Goal: Task Accomplishment & Management: Complete application form

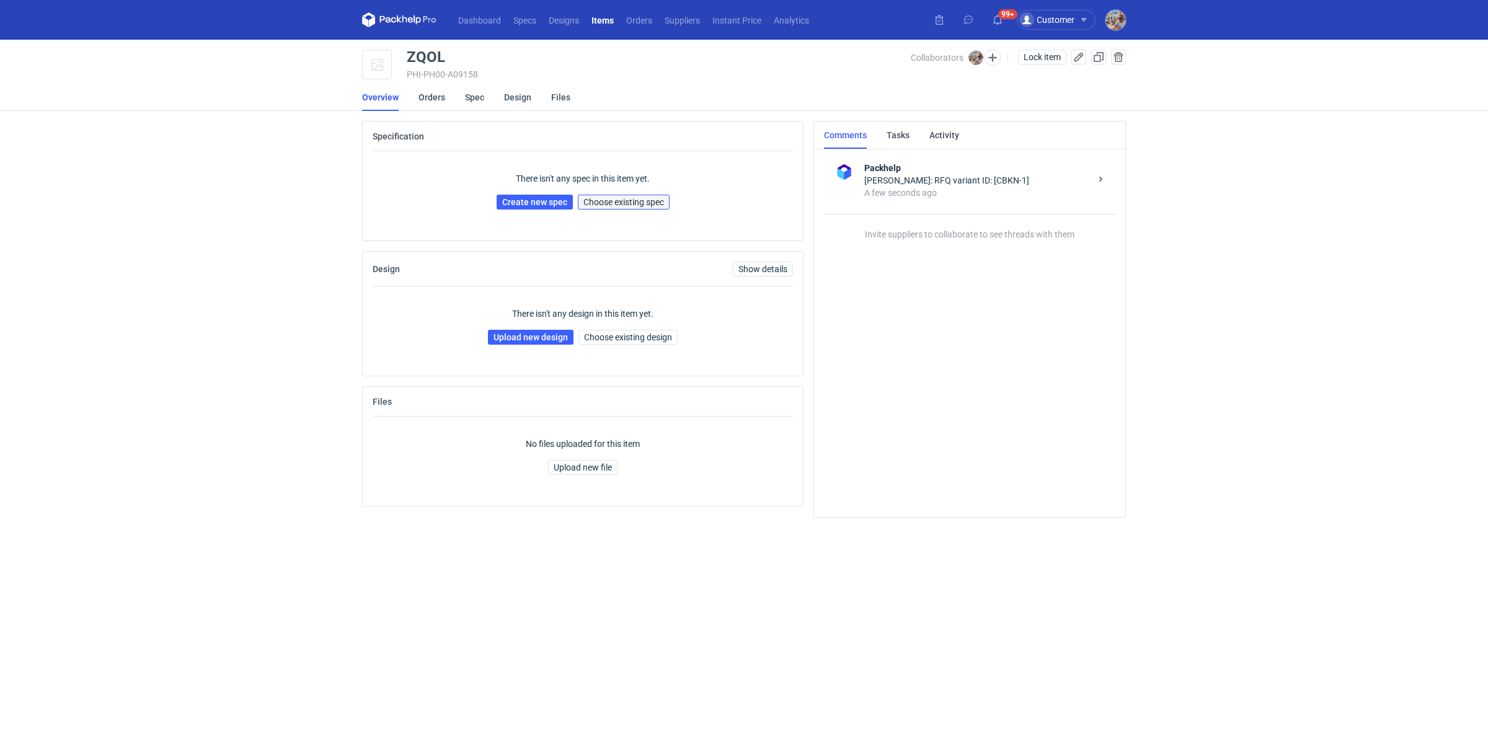
click at [633, 198] on span "Choose existing spec" at bounding box center [623, 202] width 81 height 9
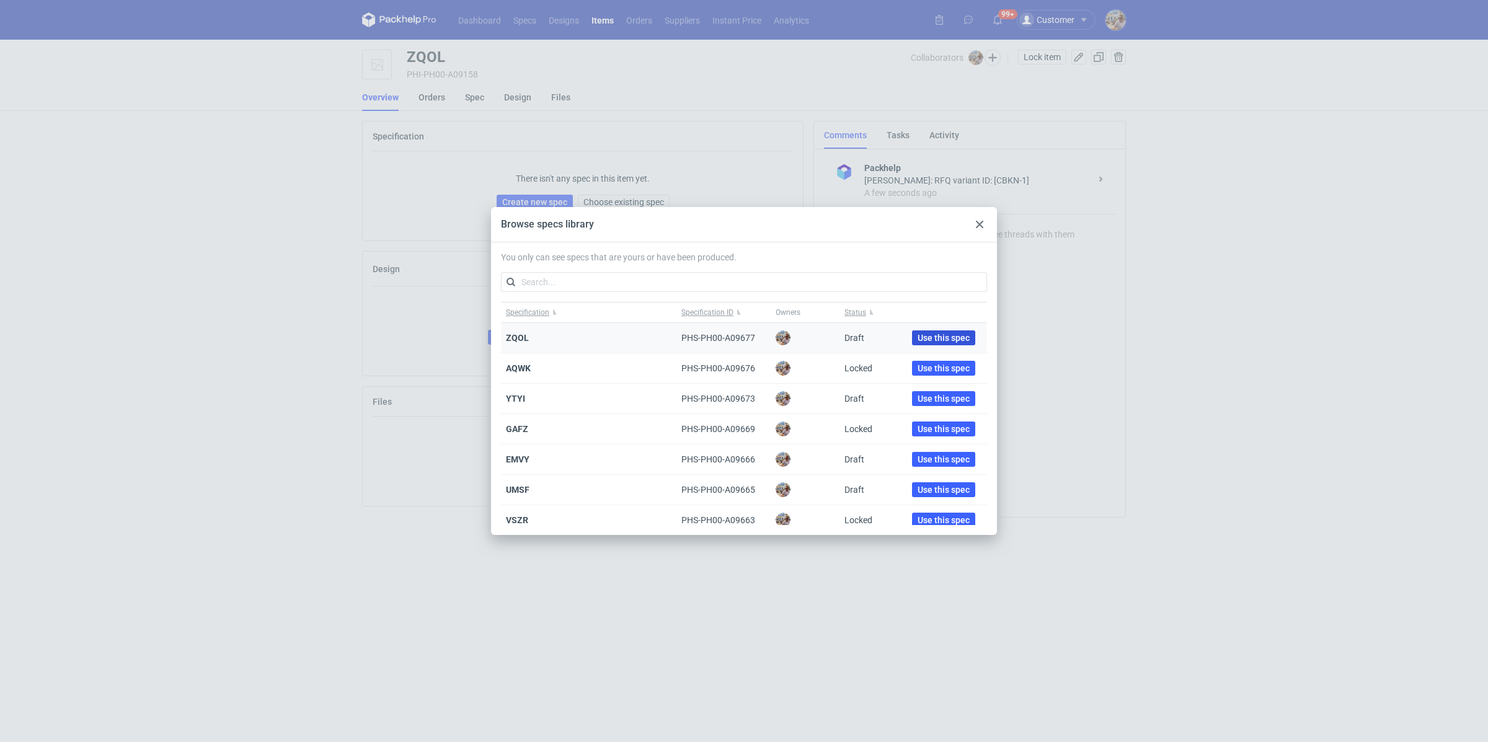
click at [925, 342] on button "Use this spec" at bounding box center [943, 337] width 63 height 15
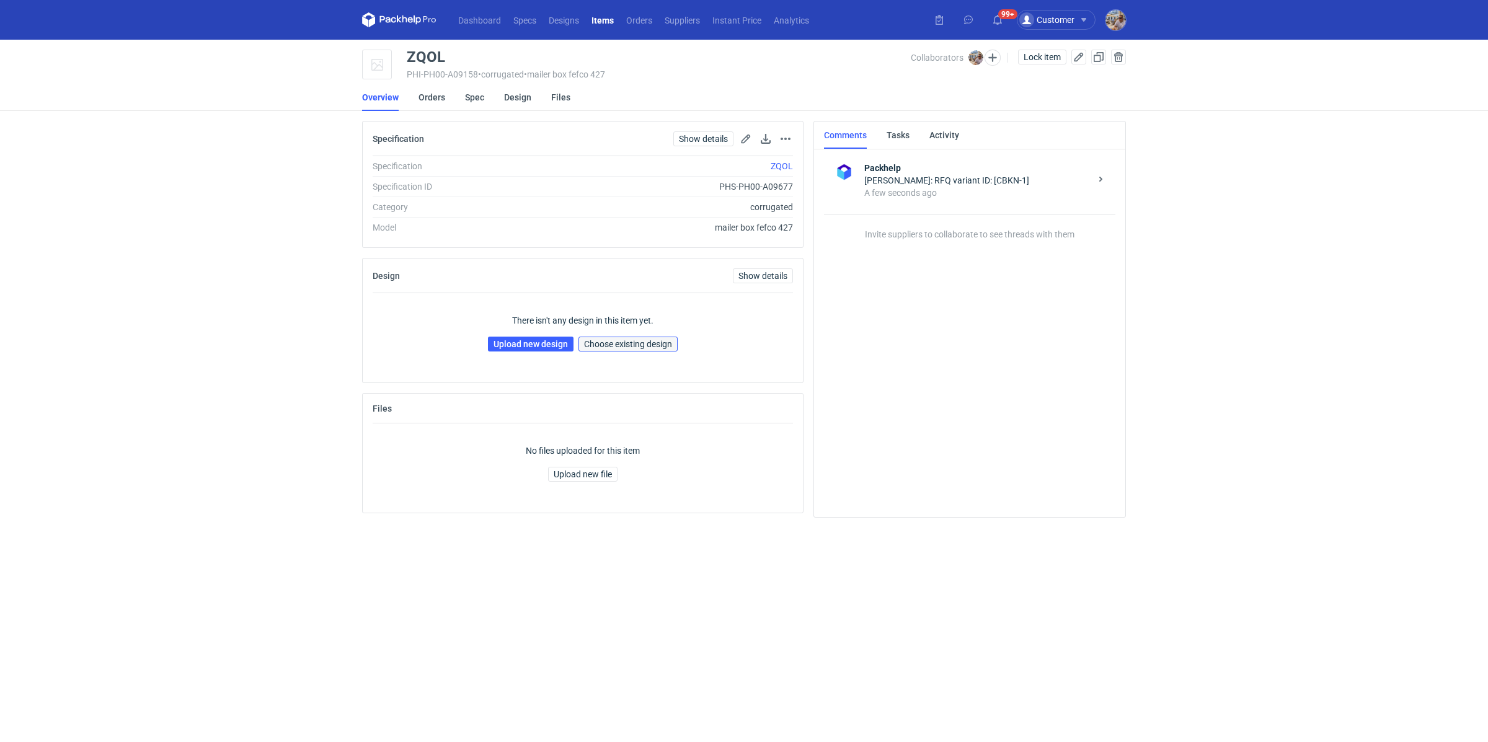
click at [603, 340] on span "Choose existing design" at bounding box center [628, 344] width 88 height 9
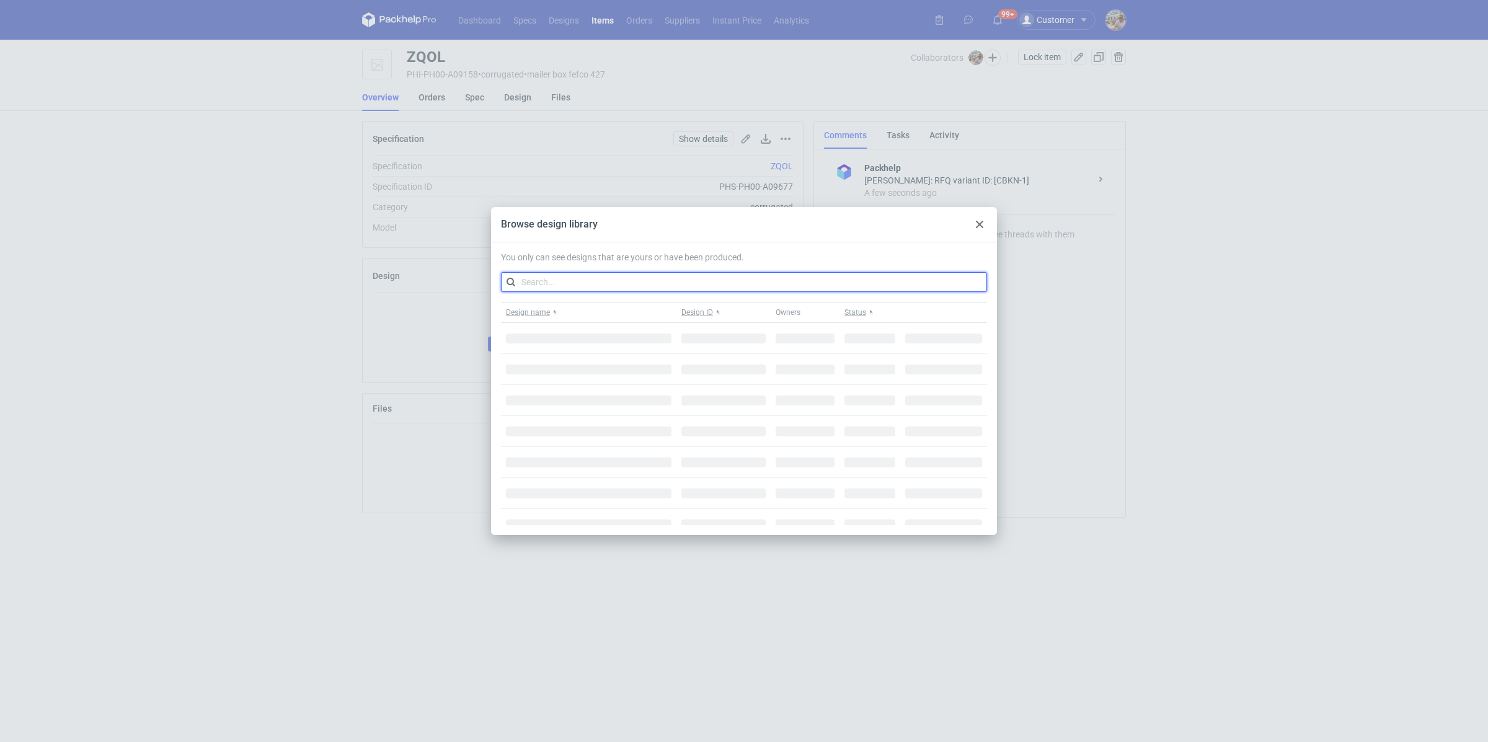
click at [580, 284] on input "text" at bounding box center [744, 282] width 486 height 20
paste input "XLNQ"
type input "XLNQ"
click at [976, 227] on use at bounding box center [979, 224] width 7 height 7
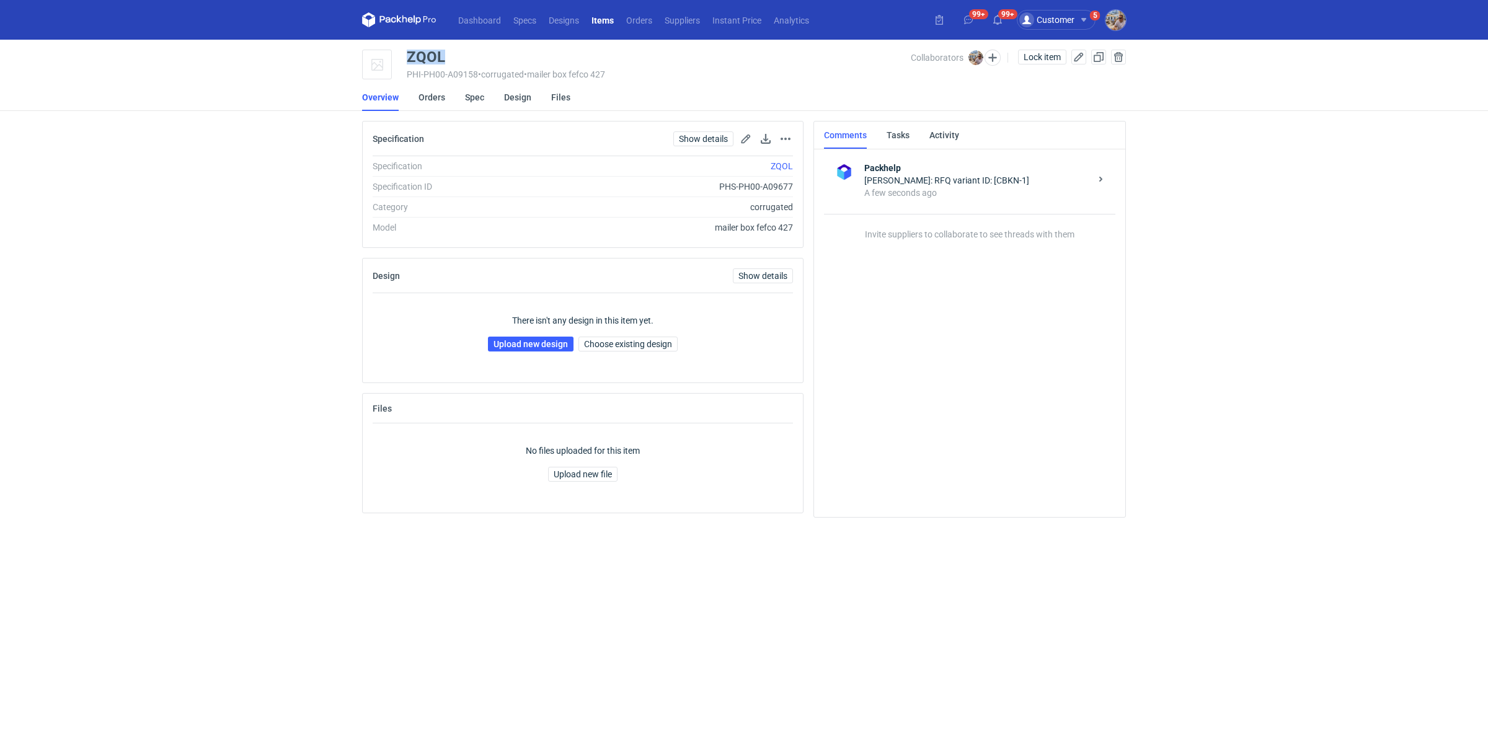
drag, startPoint x: 464, startPoint y: 56, endPoint x: 403, endPoint y: 56, distance: 60.7
click at [403, 56] on div "ZQOL PHI-PH00-A09158 • corrugated • mailer box fefco 427 Collaborators Michał P…" at bounding box center [744, 65] width 764 height 31
click at [545, 337] on link "Upload new design" at bounding box center [531, 344] width 86 height 15
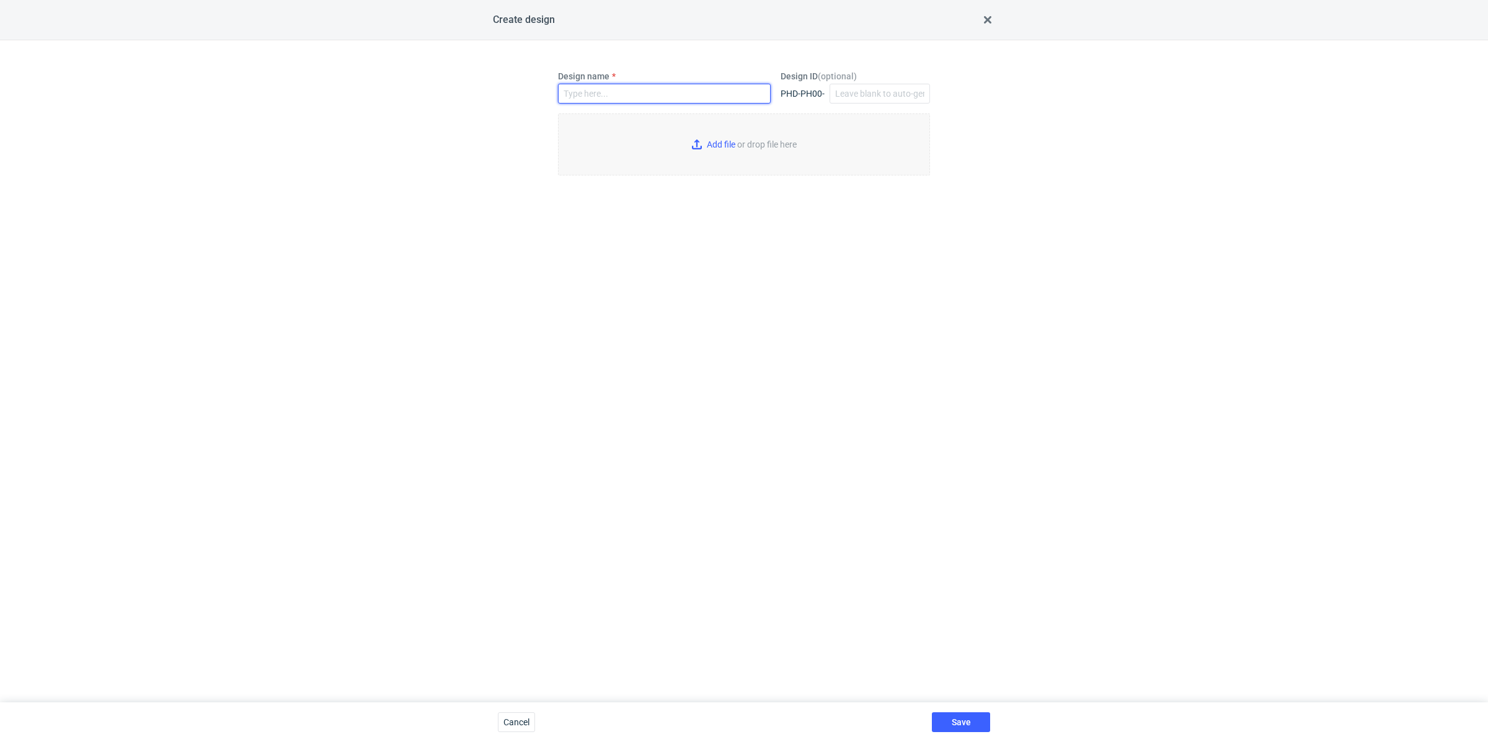
click at [629, 95] on input "Design name" at bounding box center [664, 94] width 213 height 20
paste input "XLNQ"
type input "XLNQ"
click at [705, 145] on input "Add file or drop file here" at bounding box center [744, 144] width 372 height 62
type input "C:\fakepath\732-11248-g-v2-p1-wew.pdf"
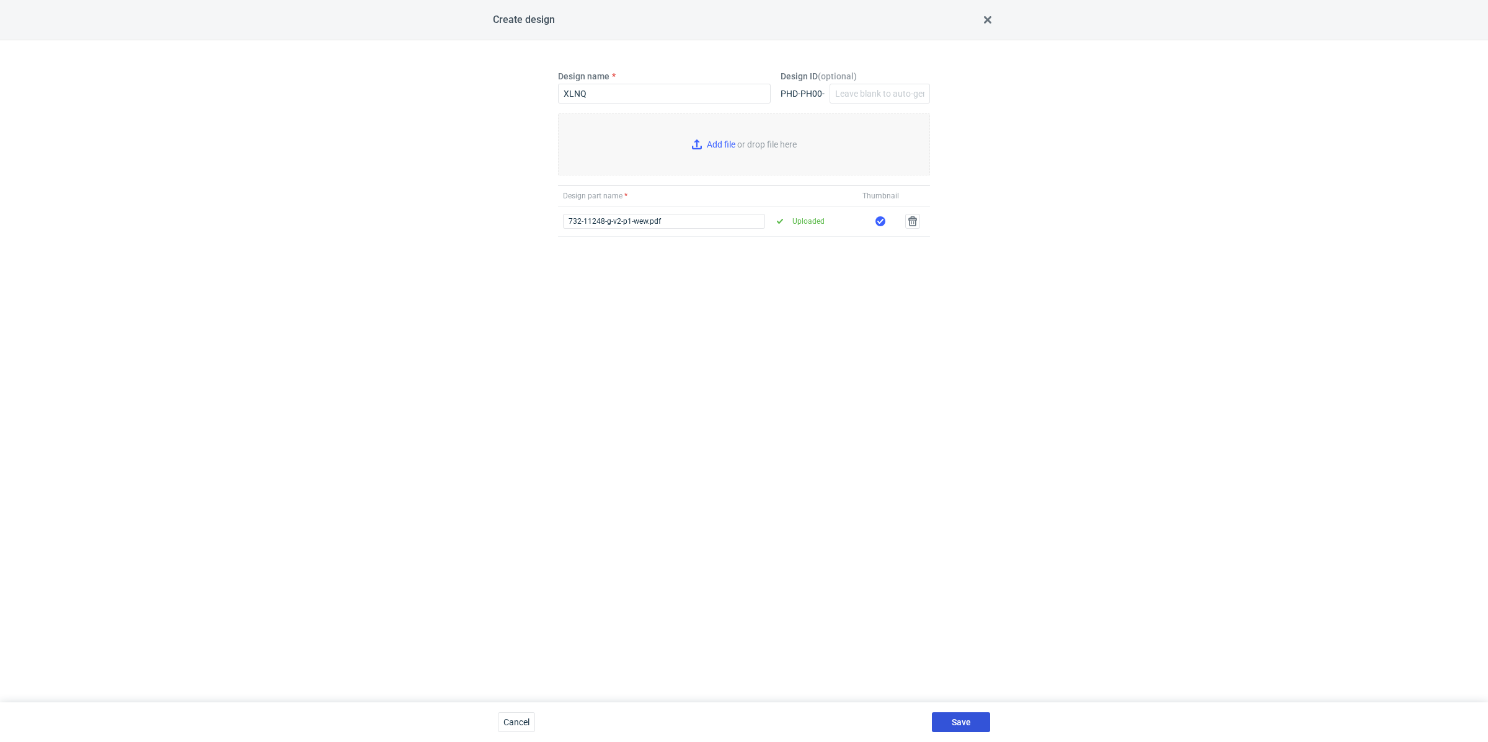
click at [979, 715] on button "Save" at bounding box center [961, 722] width 58 height 20
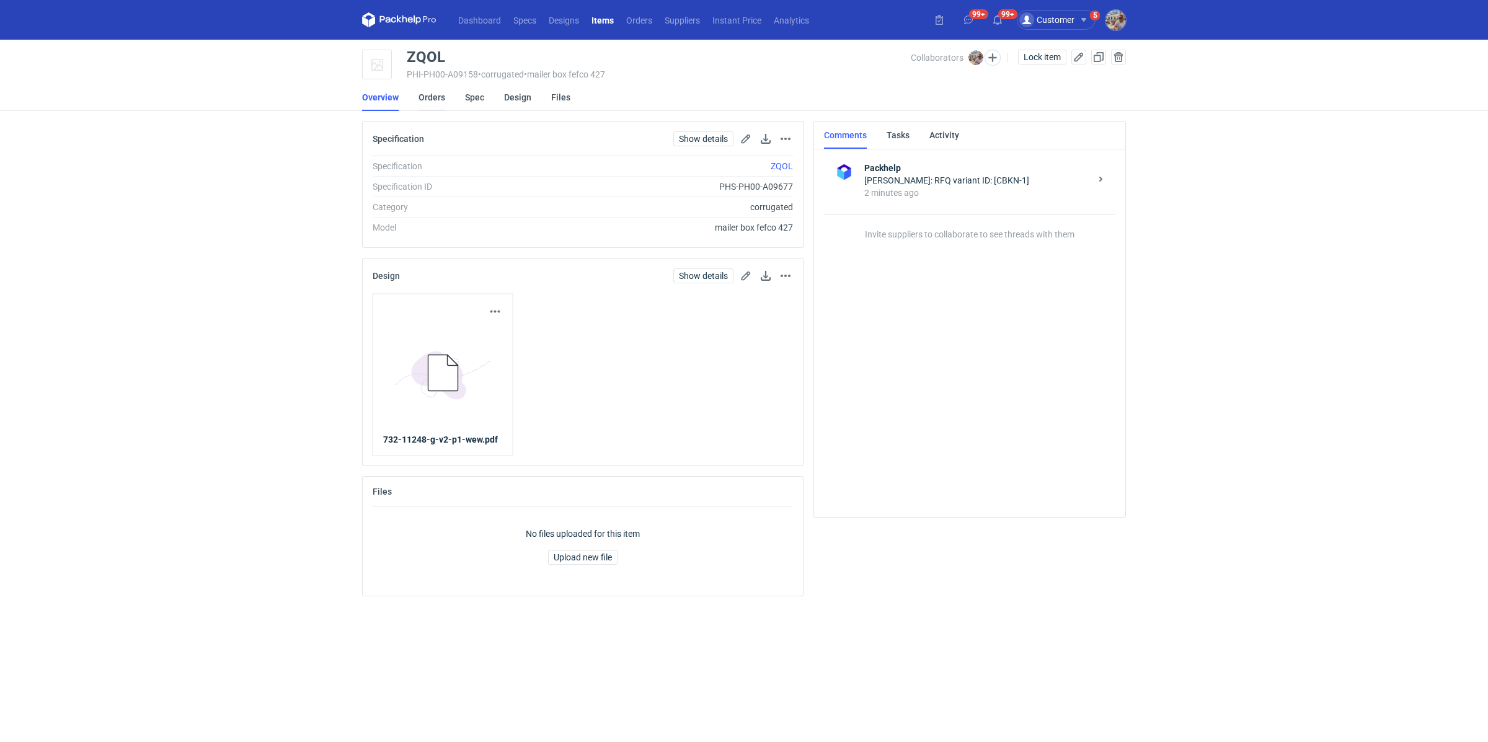
click at [423, 95] on link "Orders" at bounding box center [431, 97] width 27 height 27
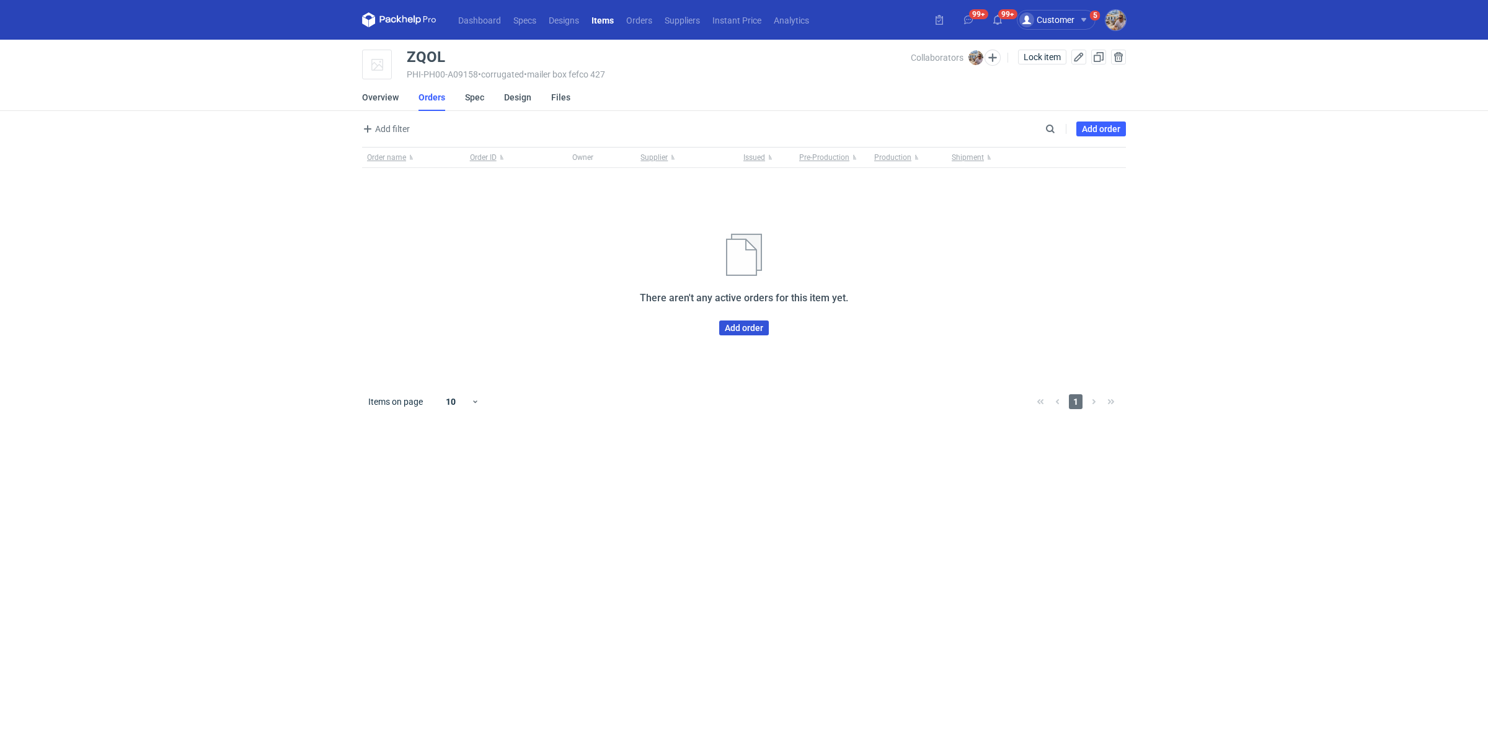
click at [752, 324] on link "Add order" at bounding box center [744, 327] width 50 height 15
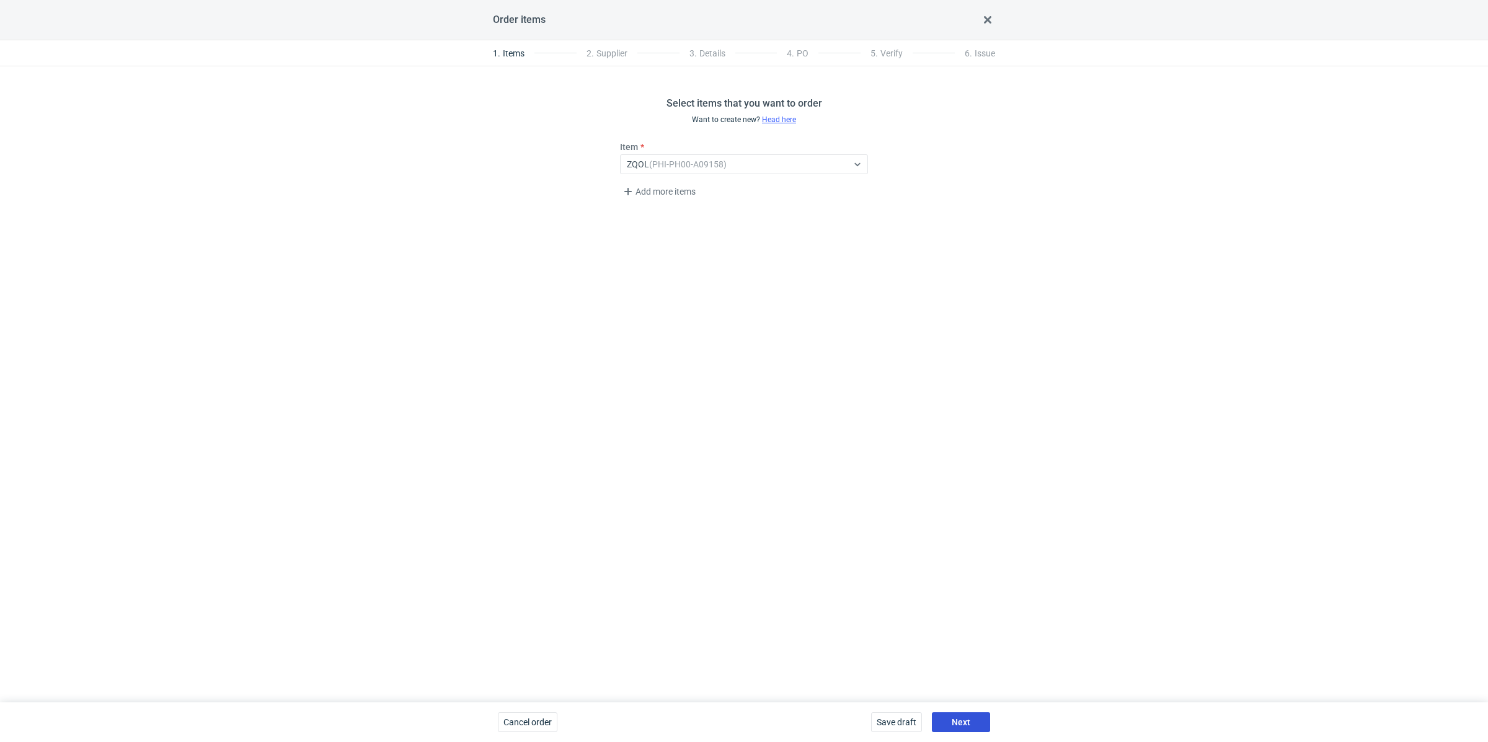
click at [966, 712] on button "Next" at bounding box center [961, 722] width 58 height 20
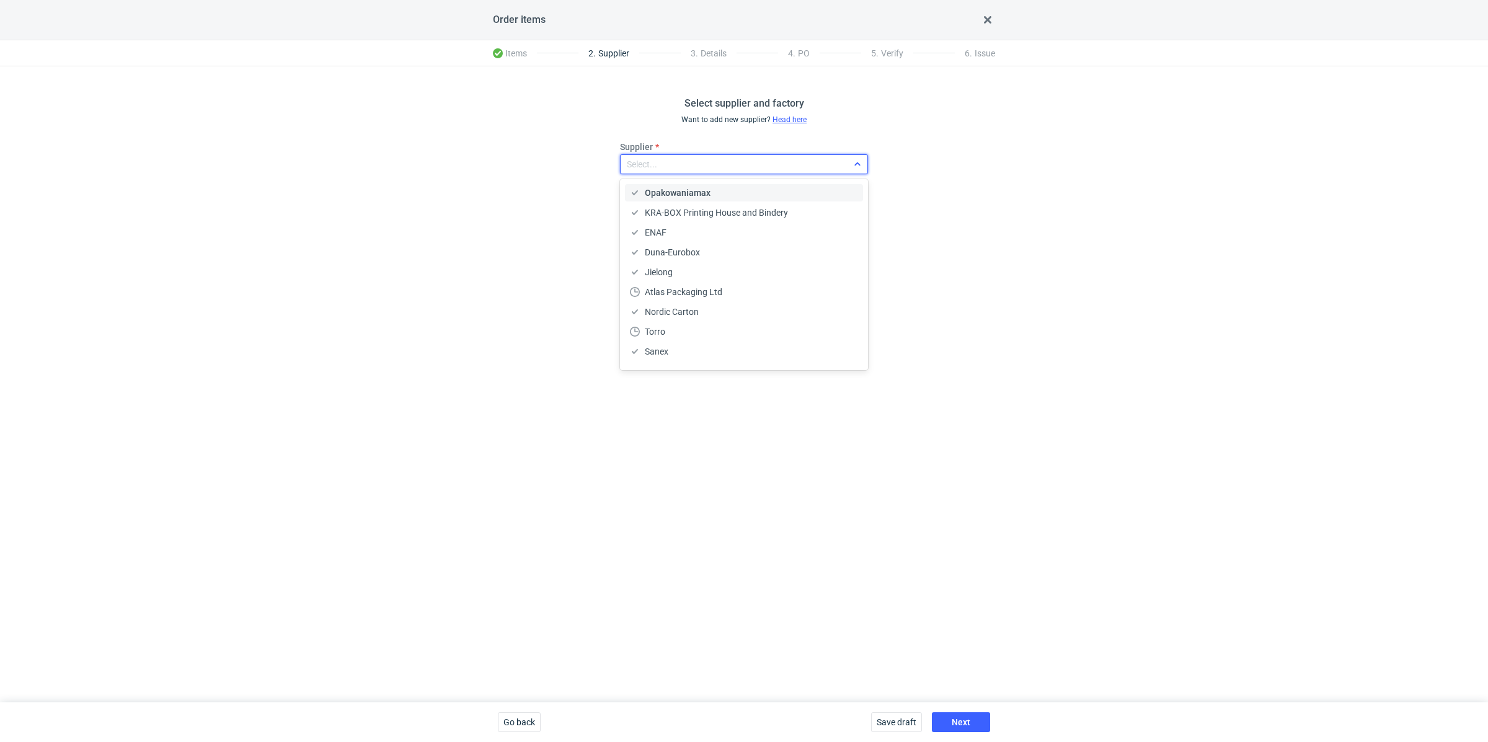
click at [683, 164] on div "Select..." at bounding box center [733, 164] width 227 height 17
type input "ada"
click at [667, 195] on span "Adams Packaging" at bounding box center [680, 193] width 71 height 12
click at [950, 720] on button "Next" at bounding box center [961, 722] width 58 height 20
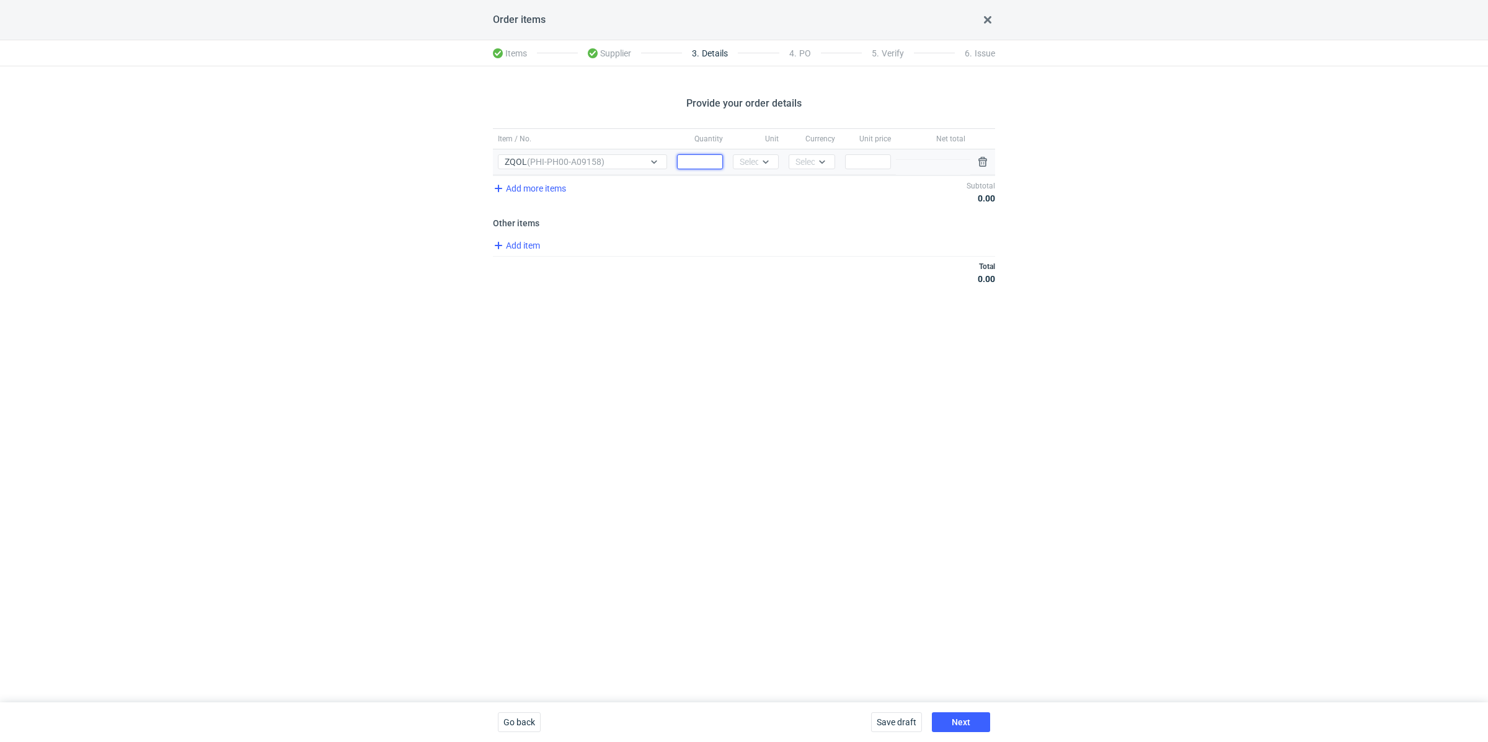
click at [704, 159] on input "Quantity" at bounding box center [700, 161] width 46 height 15
paste input "2500"
type input "2500"
click at [747, 159] on div "Select..." at bounding box center [754, 162] width 30 height 12
click at [747, 185] on span "pcs" at bounding box center [750, 187] width 14 height 12
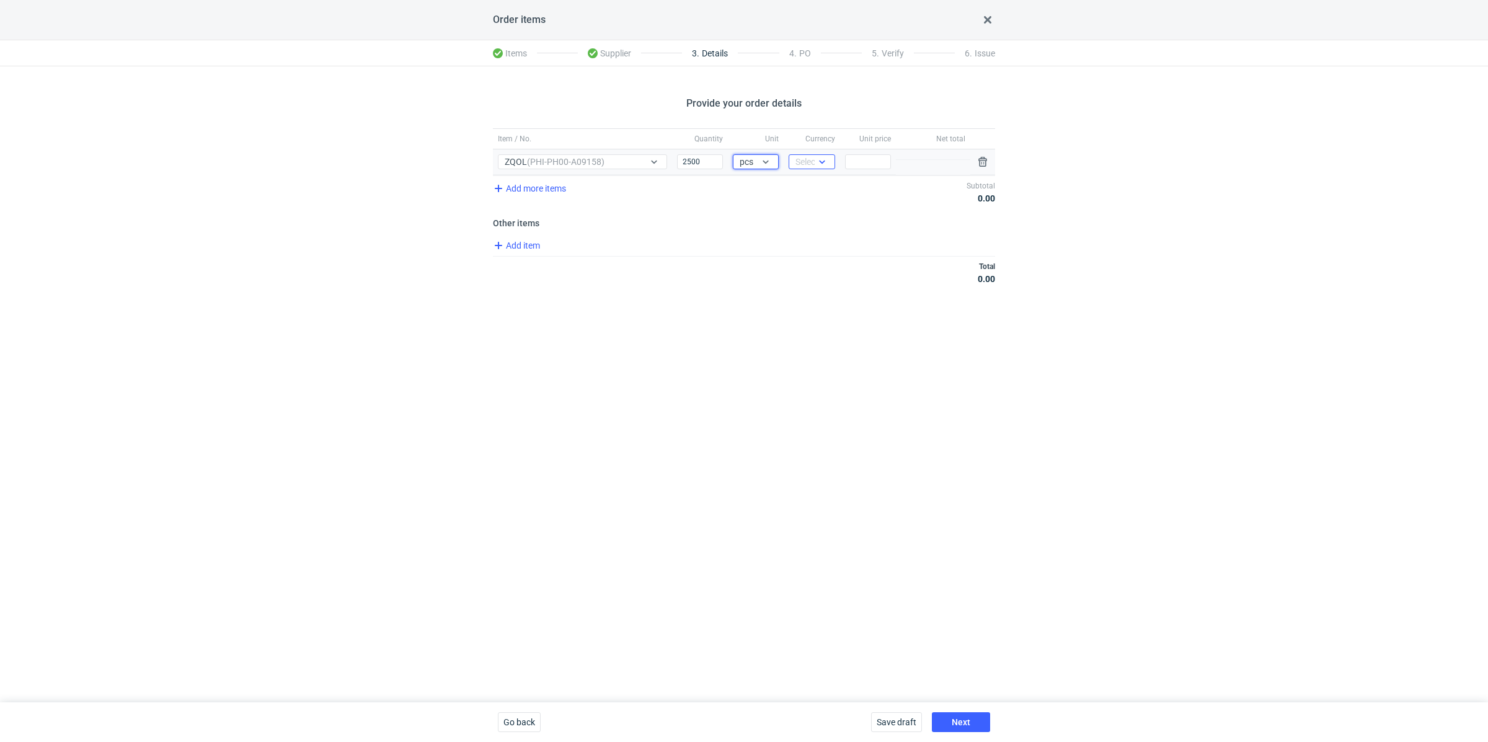
drag, startPoint x: 808, startPoint y: 157, endPoint x: 811, endPoint y: 165, distance: 8.6
click at [808, 157] on div "Select..." at bounding box center [810, 162] width 30 height 12
click at [813, 183] on span "PLN" at bounding box center [806, 187] width 17 height 12
click at [867, 154] on input "Price" at bounding box center [868, 161] width 46 height 15
type input "4"
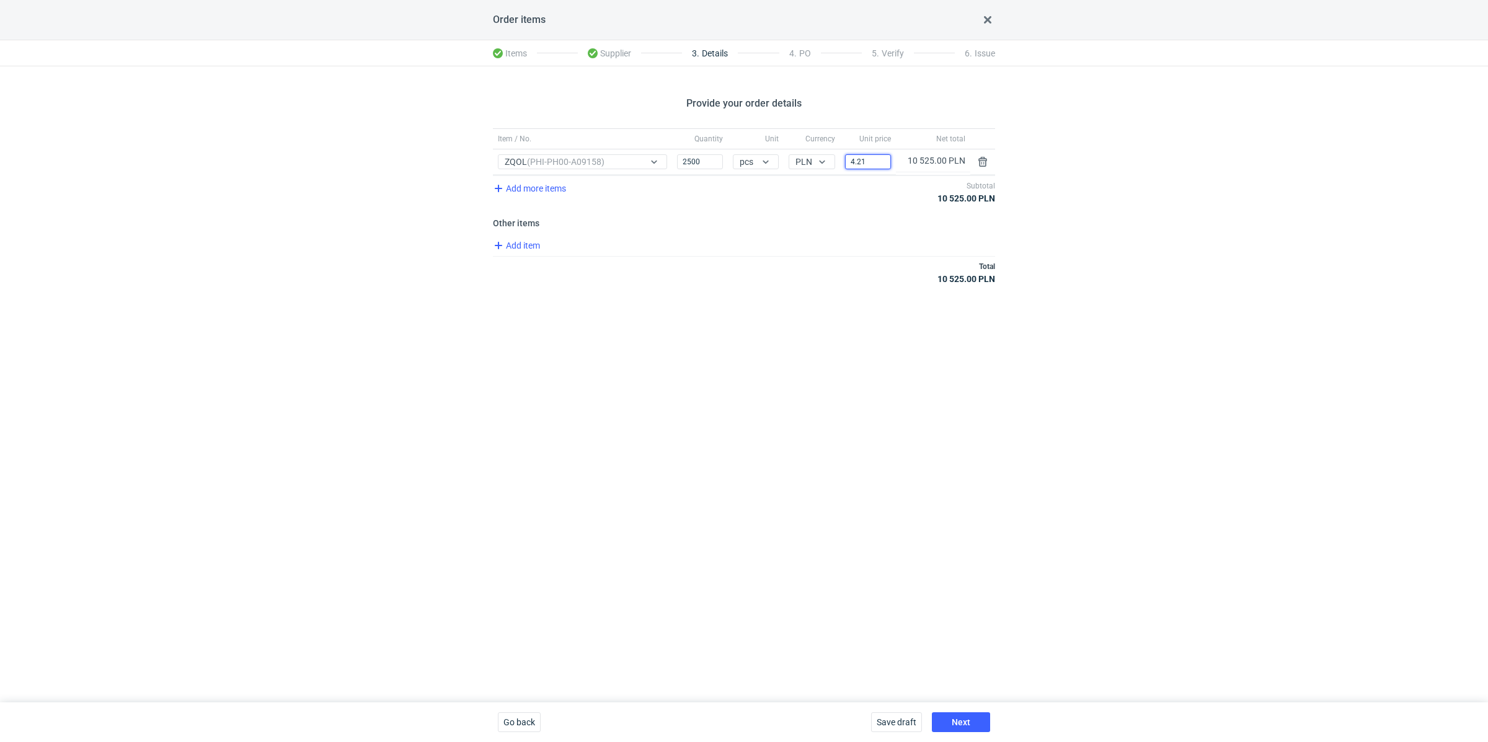
type input "4.21"
click at [970, 712] on div "Save draft Next" at bounding box center [930, 722] width 129 height 40
click at [970, 716] on button "Next" at bounding box center [961, 722] width 58 height 20
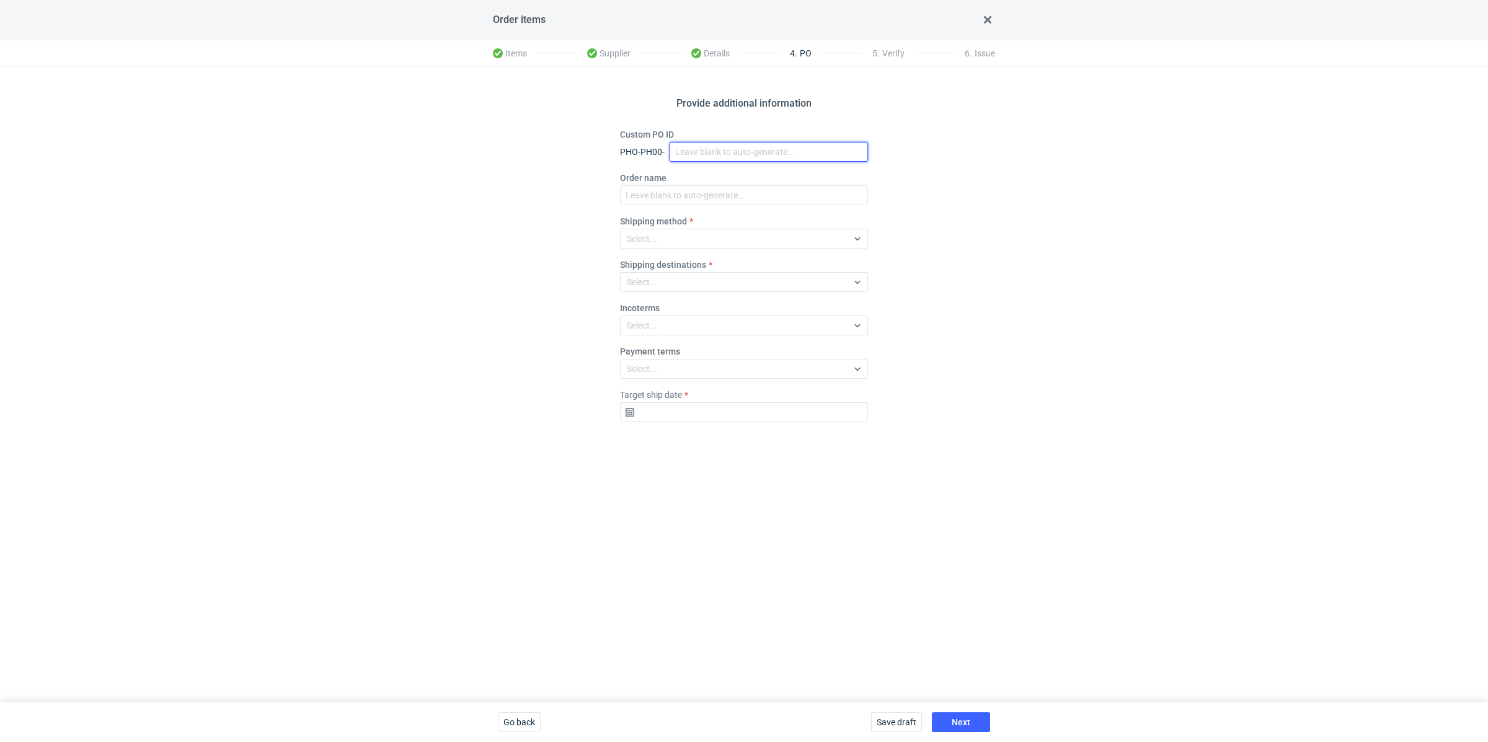
click at [728, 148] on input "Custom PO ID" at bounding box center [768, 152] width 198 height 20
paste input "R849511299"
paste input "ZQOL"
drag, startPoint x: 756, startPoint y: 151, endPoint x: 674, endPoint y: 143, distance: 81.5
click at [674, 143] on input "R849511299_ZQOL" at bounding box center [768, 152] width 198 height 20
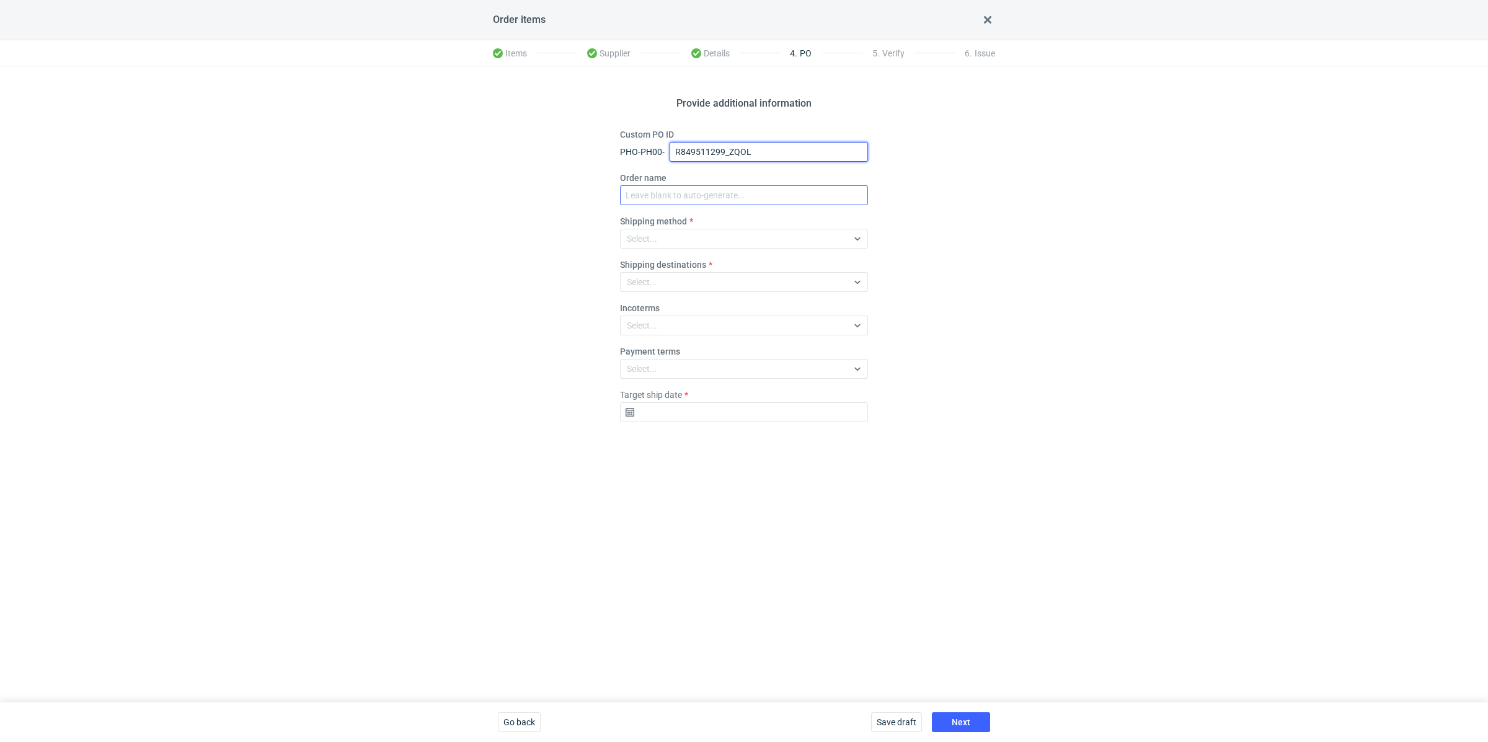
type input "R849511299_ZQOL"
click at [695, 200] on input "Order name" at bounding box center [744, 195] width 248 height 20
paste input "R849511299_ZQOL"
type input "R849511299_ZQOL"
click at [683, 234] on div "Select..." at bounding box center [733, 238] width 227 height 17
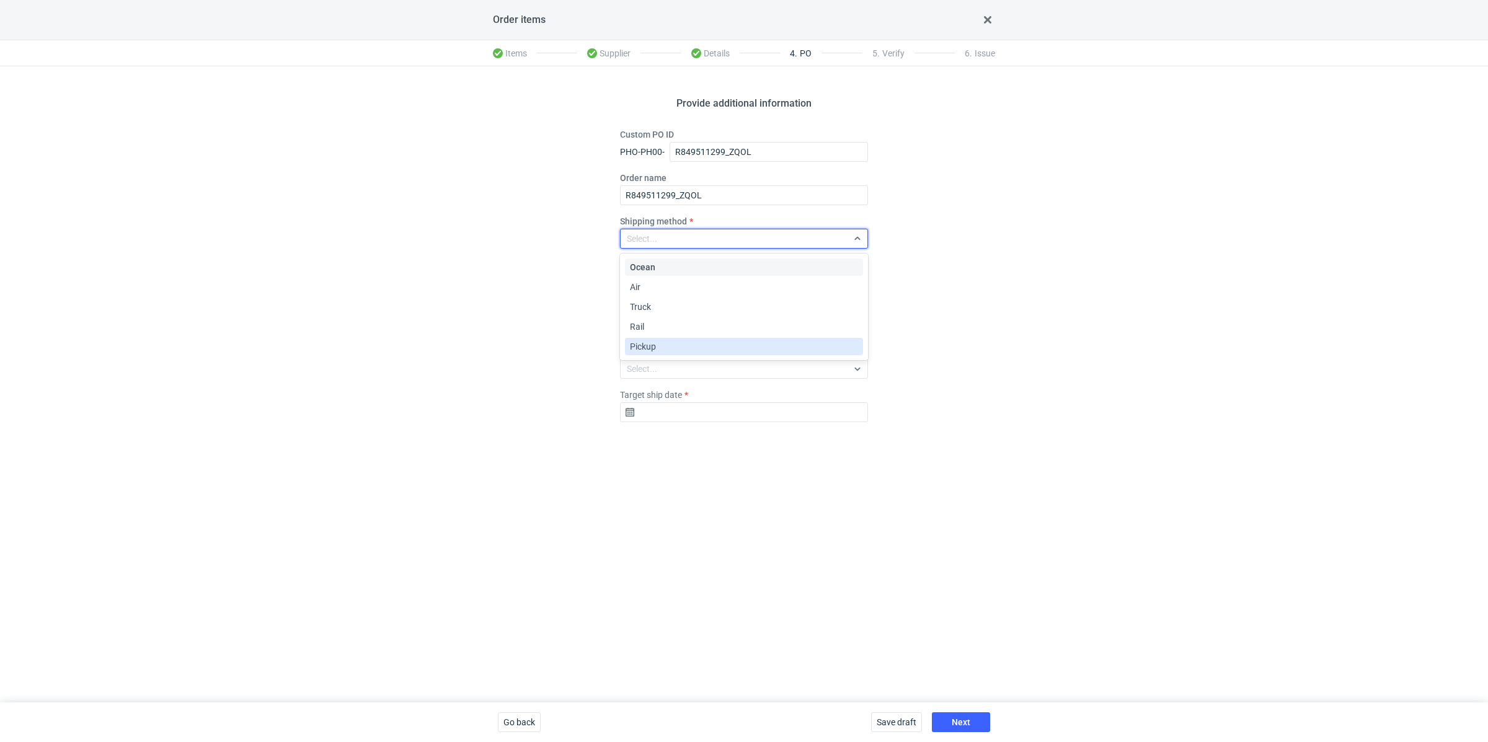
click at [684, 353] on div "Pickup" at bounding box center [744, 346] width 238 height 17
click at [688, 407] on input "Target ship date" at bounding box center [744, 412] width 248 height 20
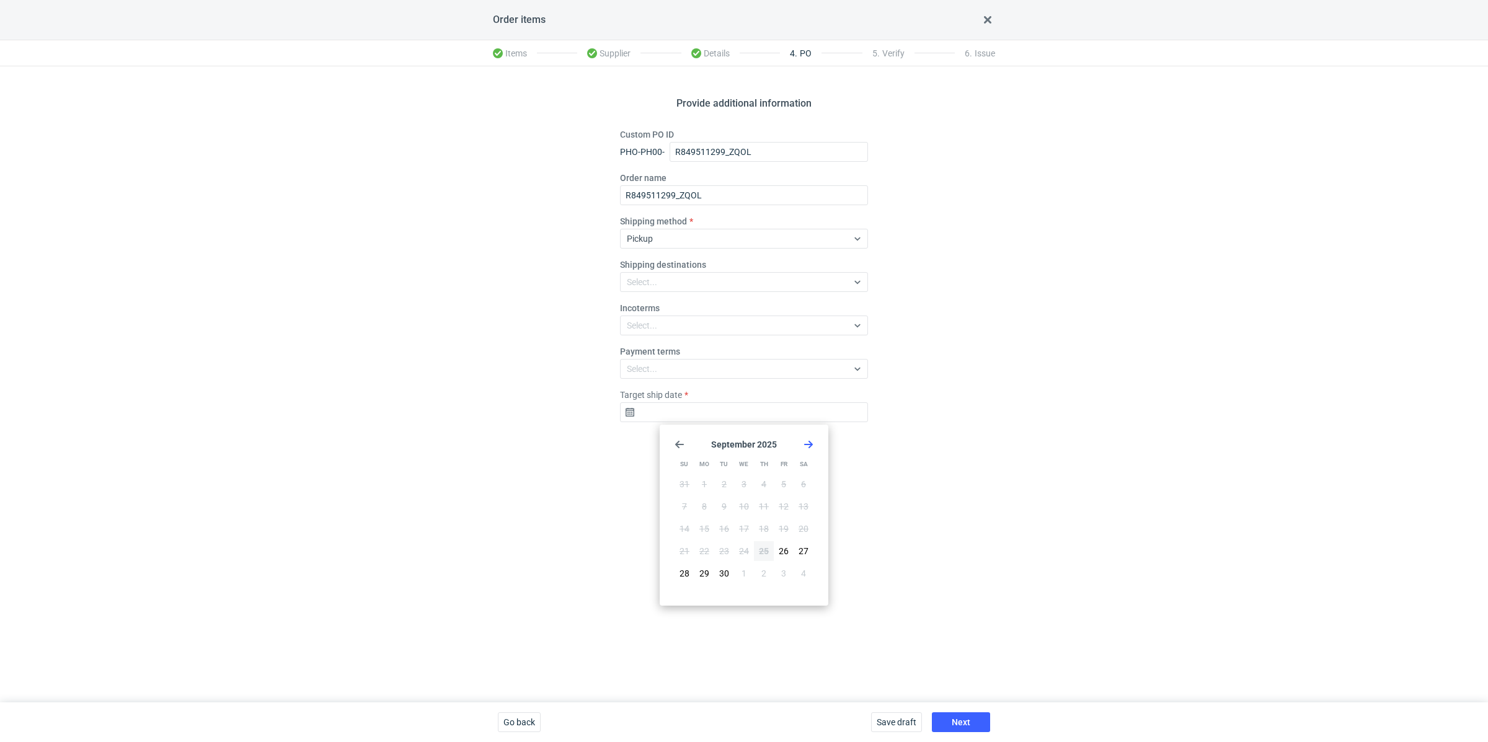
click at [811, 443] on use "Go forward 1 month" at bounding box center [808, 444] width 9 height 7
click at [783, 551] on span "24" at bounding box center [783, 551] width 10 height 12
type input "2025-10-24"
click at [970, 716] on button "Next" at bounding box center [961, 722] width 58 height 20
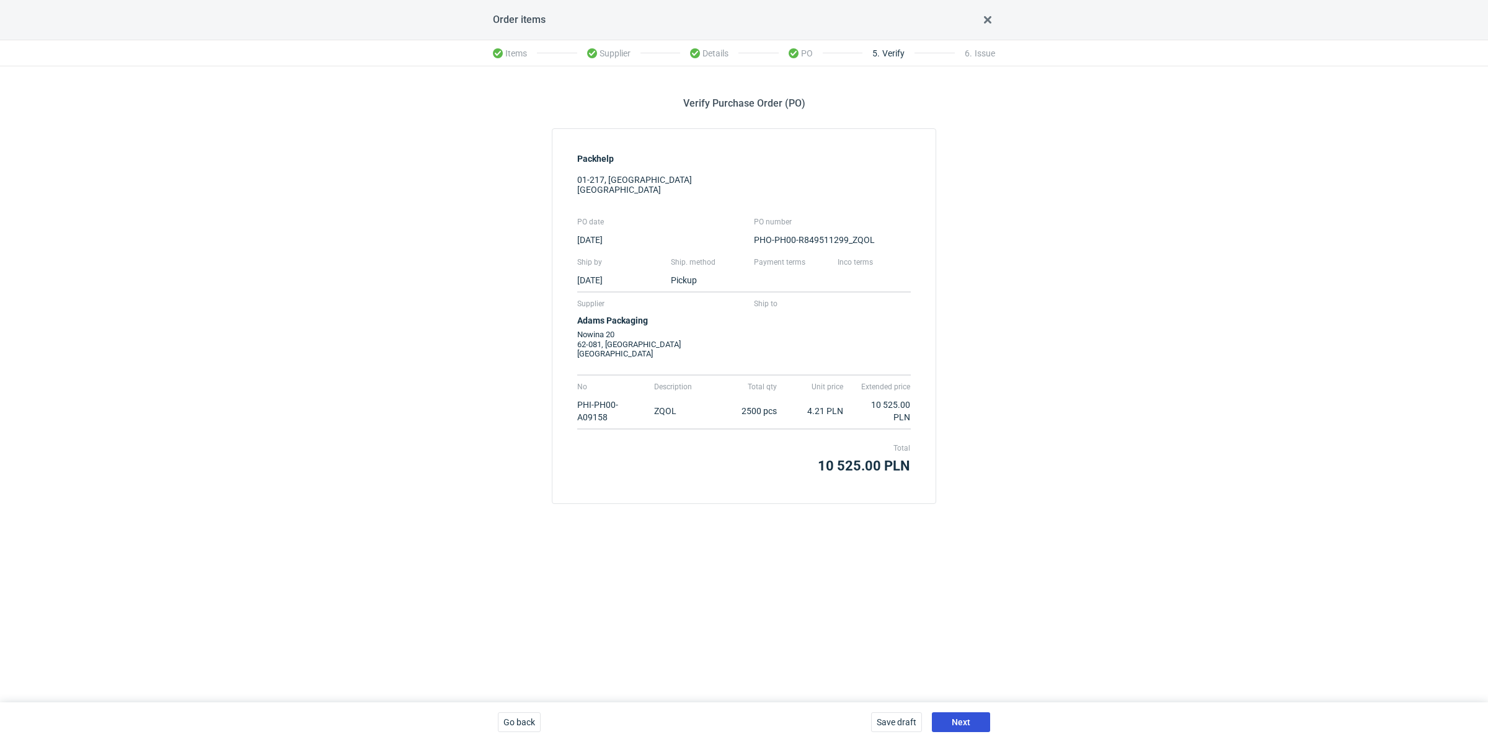
click at [968, 719] on span "Next" at bounding box center [960, 722] width 19 height 9
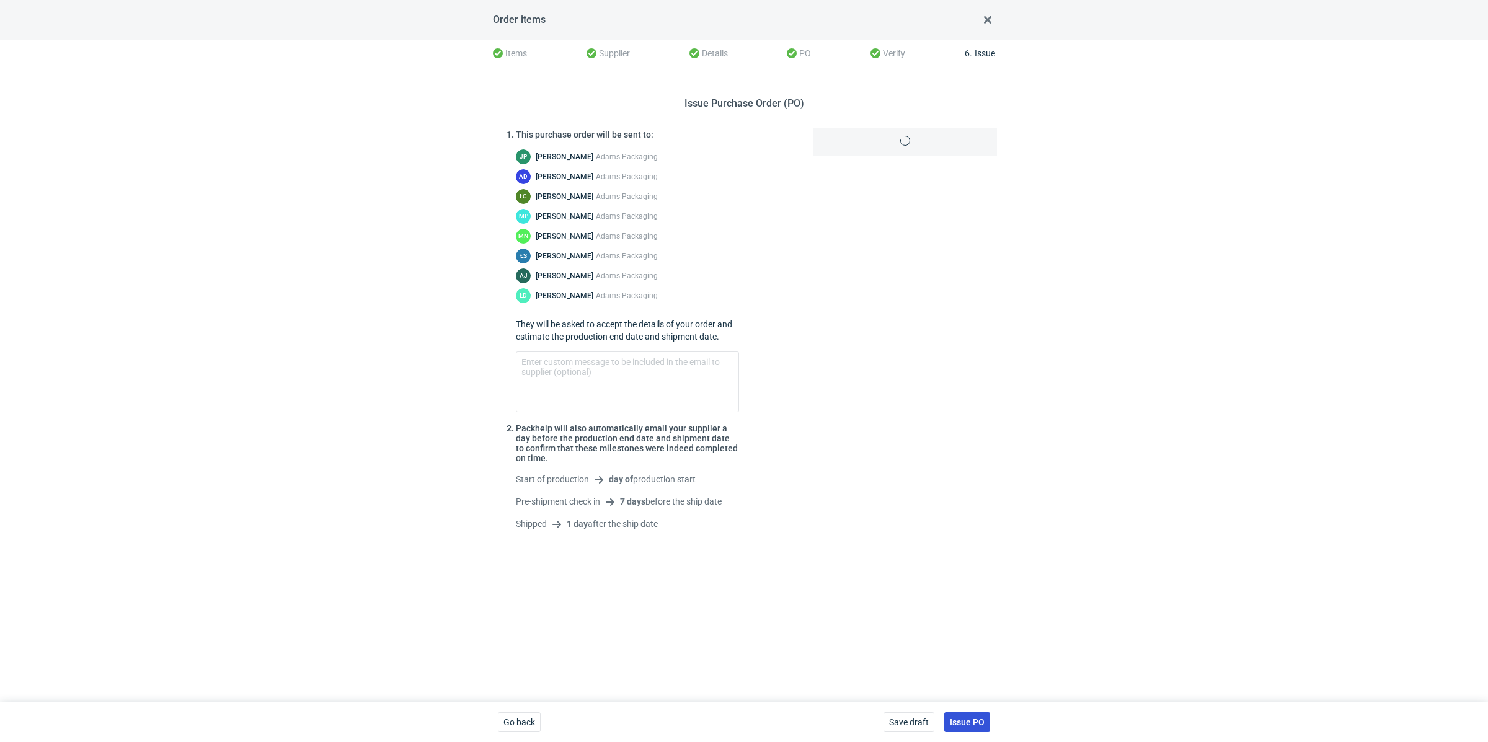
click at [968, 720] on span "Issue PO" at bounding box center [967, 722] width 35 height 9
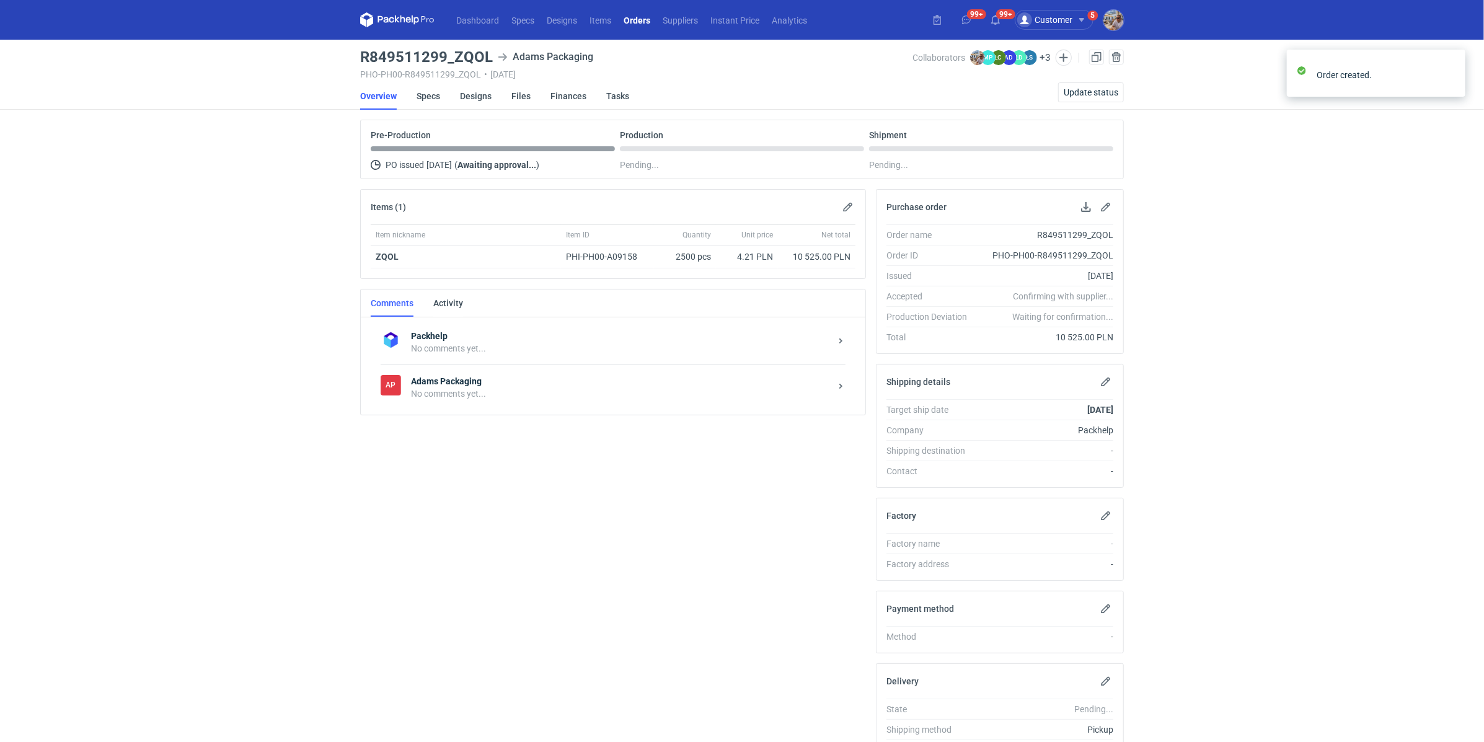
click at [470, 396] on div "No comments yet..." at bounding box center [621, 393] width 420 height 12
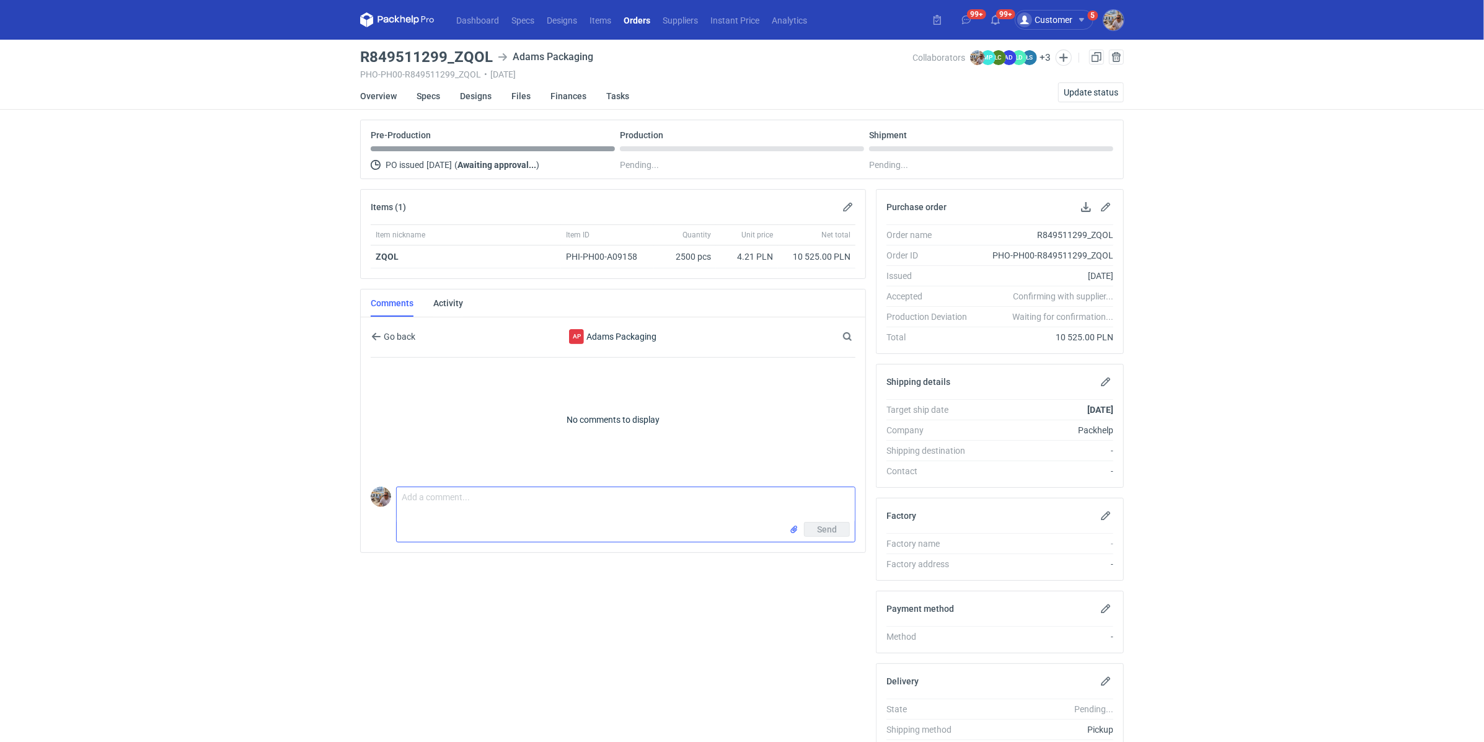
click at [459, 509] on textarea "Comment message" at bounding box center [626, 504] width 458 height 35
paste textarea "u siebie okolo 31 pazdziernika czyli od nas powinien wyjsc okolo 24"
drag, startPoint x: 563, startPoint y: 509, endPoint x: 422, endPoint y: 510, distance: 141.3
click at [422, 510] on textarea "Dzień dobry. Zamówienie do załączonej wyceny. Pani Anito klient potrzebuje prod…" at bounding box center [626, 504] width 458 height 35
click at [420, 510] on textarea "Dzień dobry. Zamówienie do załączonej wyceny. Pani Anito klient potrzebuje prod…" at bounding box center [626, 504] width 458 height 35
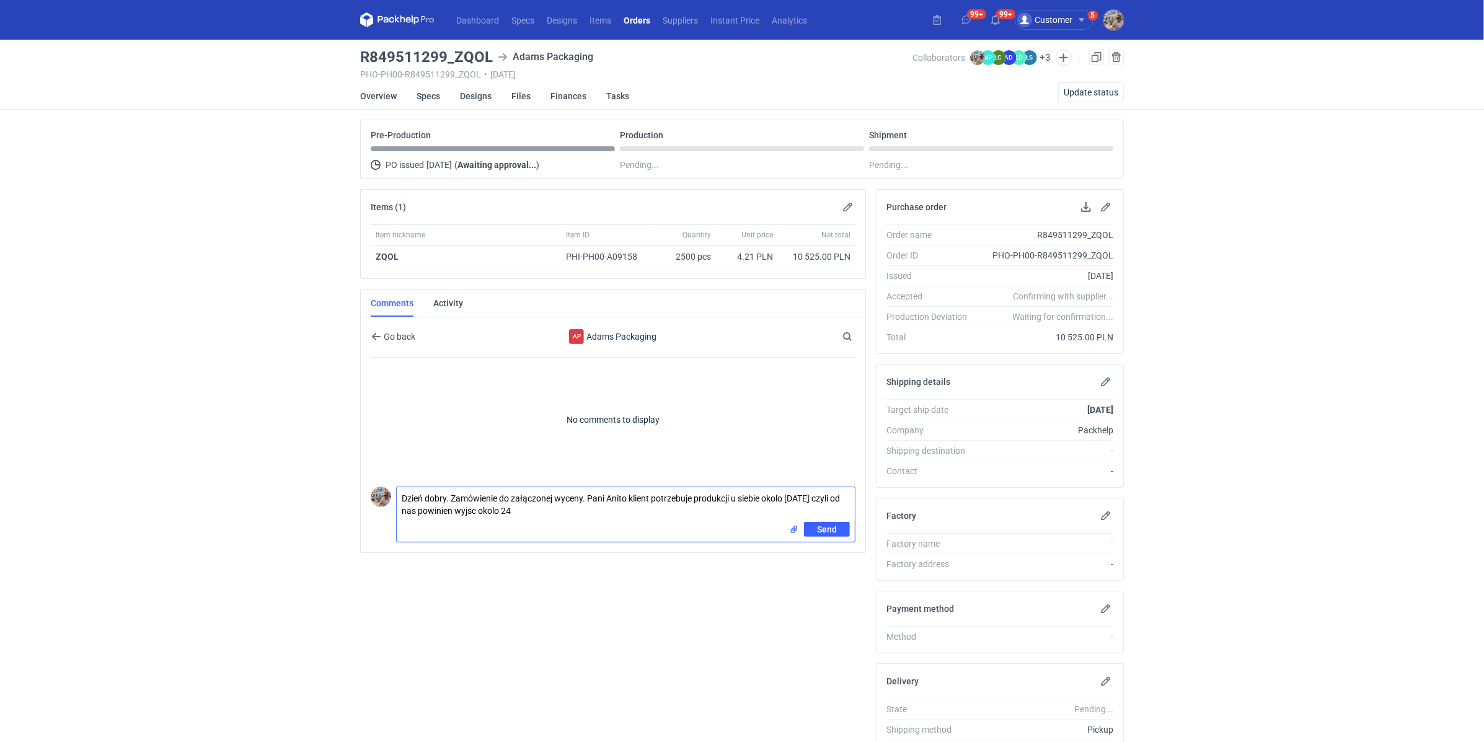
drag, startPoint x: 558, startPoint y: 511, endPoint x: 397, endPoint y: 511, distance: 160.5
click at [397, 511] on textarea "Dzień dobry. Zamówienie do załączonej wyceny. Pani Anito klient potrzebuje prod…" at bounding box center [626, 504] width 458 height 35
drag, startPoint x: 586, startPoint y: 496, endPoint x: 588, endPoint y: 506, distance: 10.7
click at [587, 496] on textarea "Dzień dobry. Zamówienie do załączonej wyceny. Pani Anito klient potrzebuje prod…" at bounding box center [626, 504] width 458 height 35
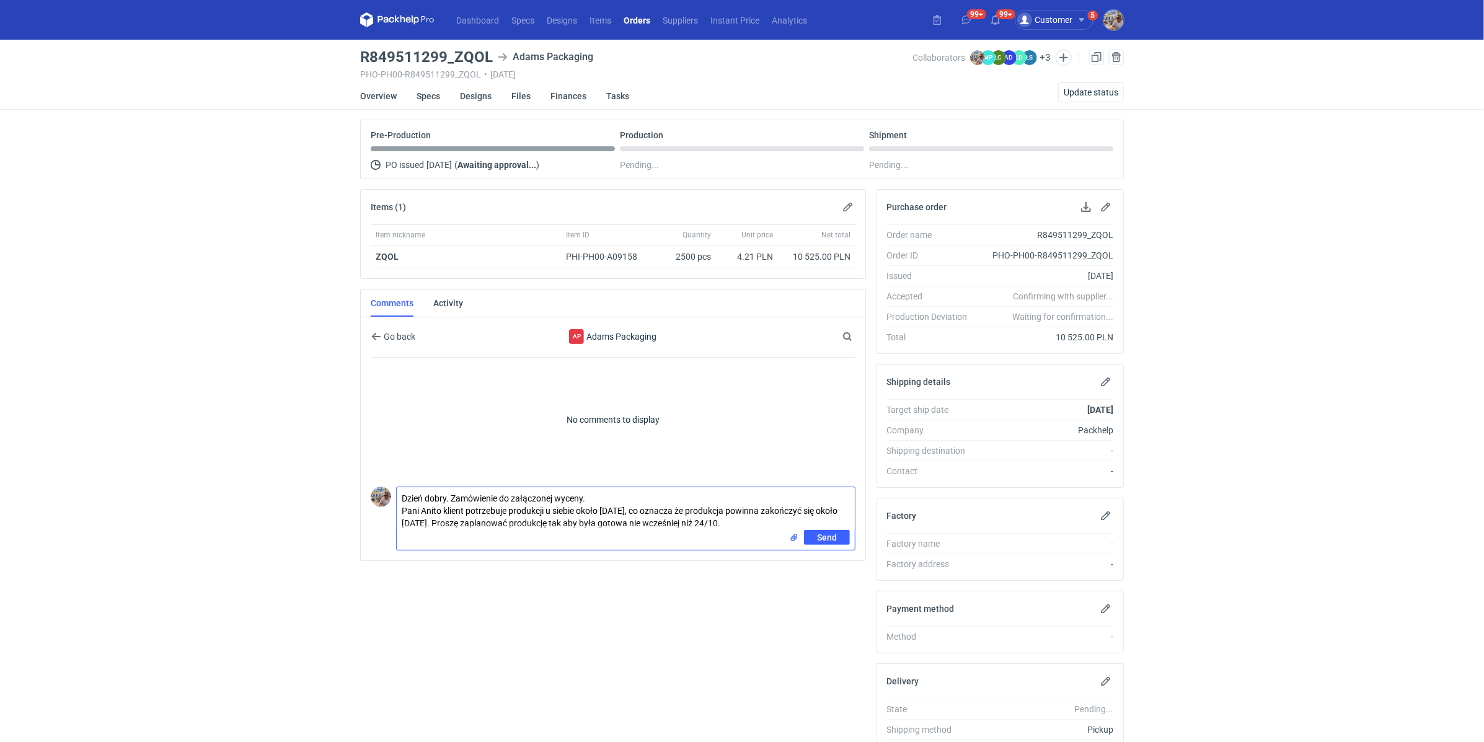
type textarea "Dzień dobry. Zamówienie do załączonej wyceny. Pani Anito klient potrzebuje prod…"
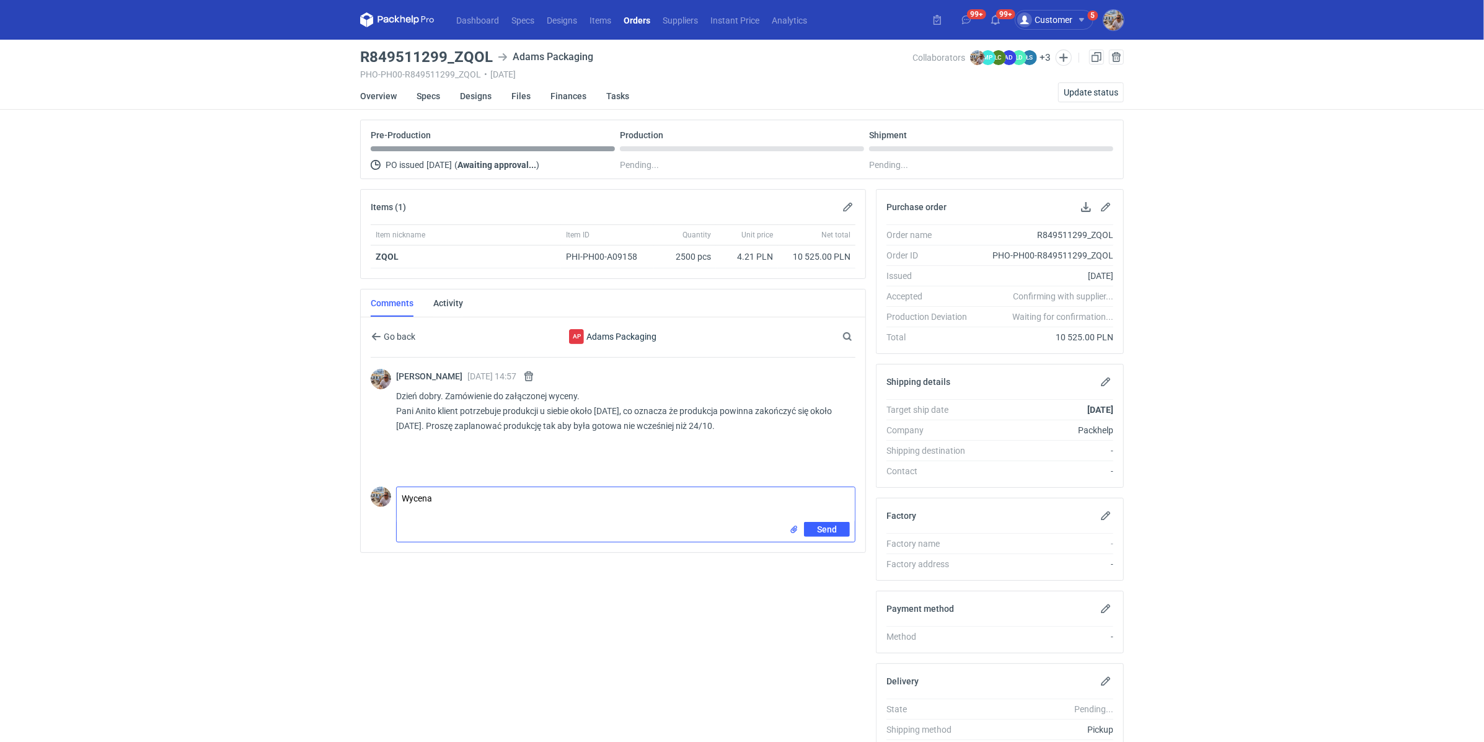
type textarea "Wycena"
click at [792, 524] on input "file" at bounding box center [794, 529] width 10 height 13
click at [828, 552] on span "Send" at bounding box center [827, 556] width 20 height 9
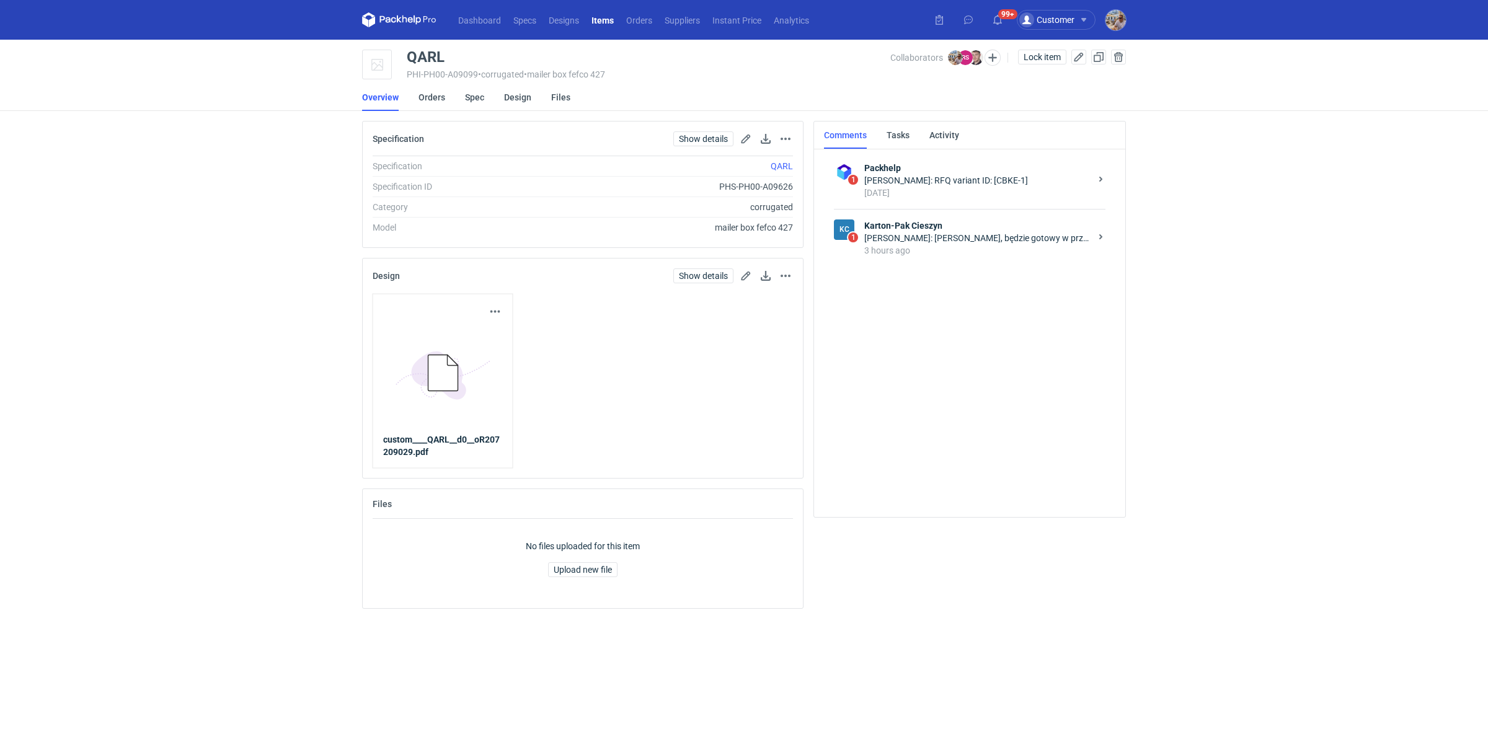
click at [1023, 251] on div "3 hours ago" at bounding box center [977, 250] width 226 height 12
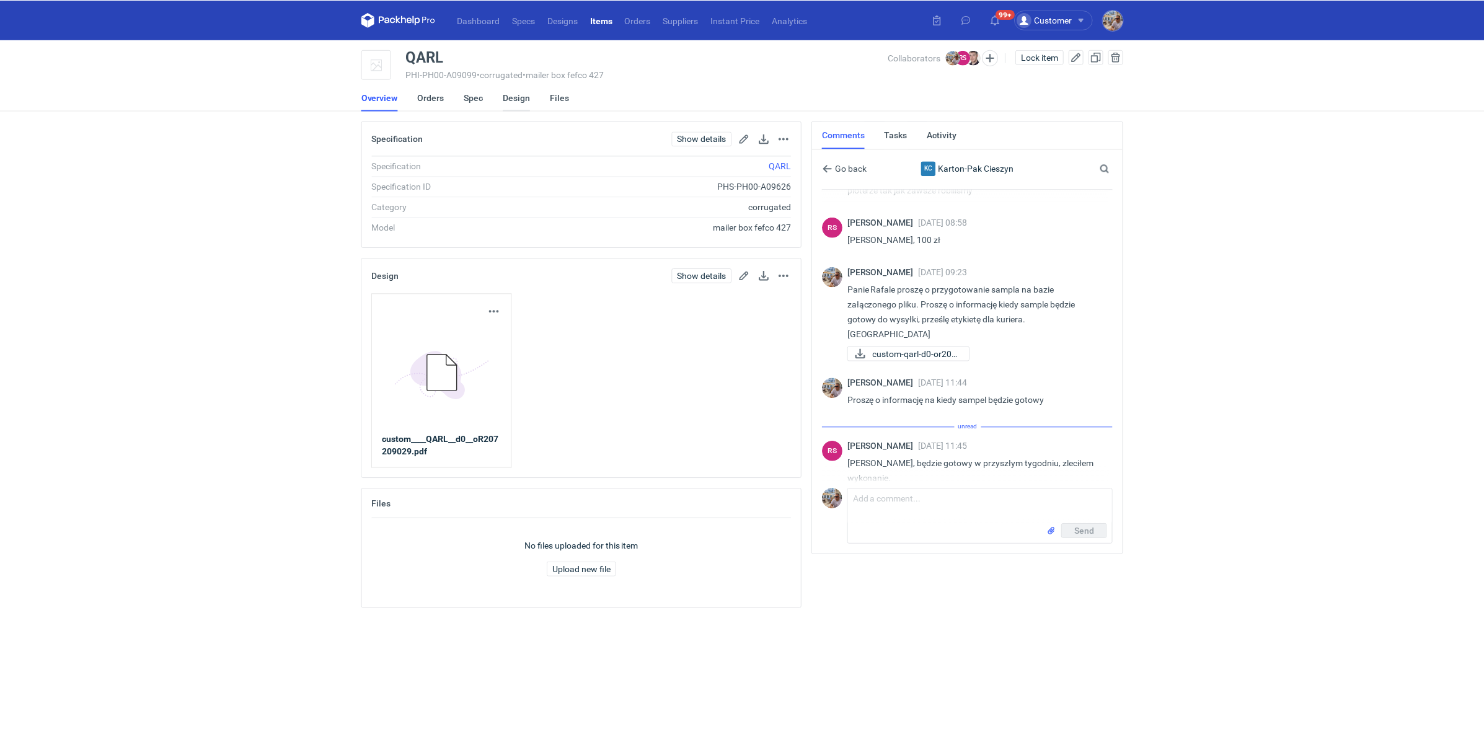
scroll to position [250, 0]
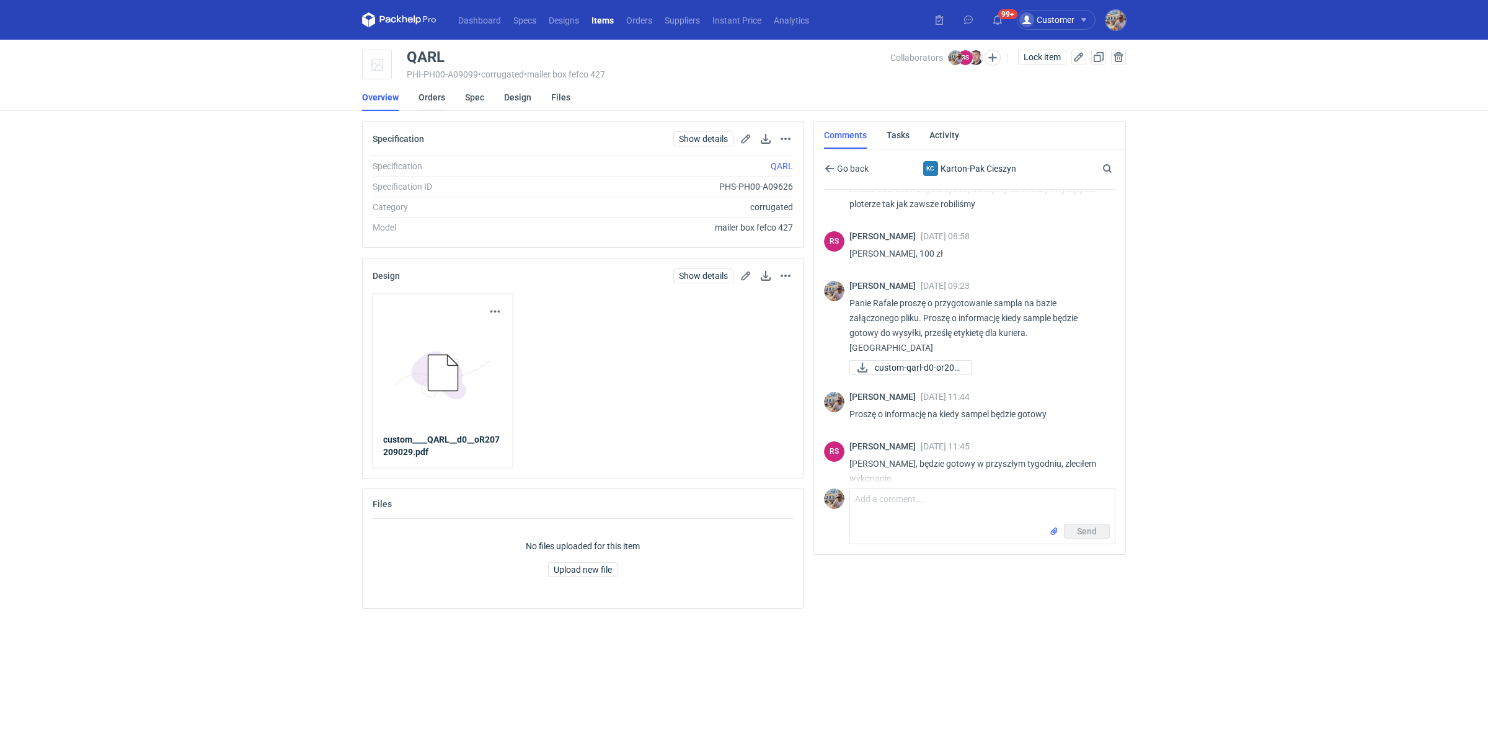
click at [426, 102] on link "Orders" at bounding box center [431, 97] width 27 height 27
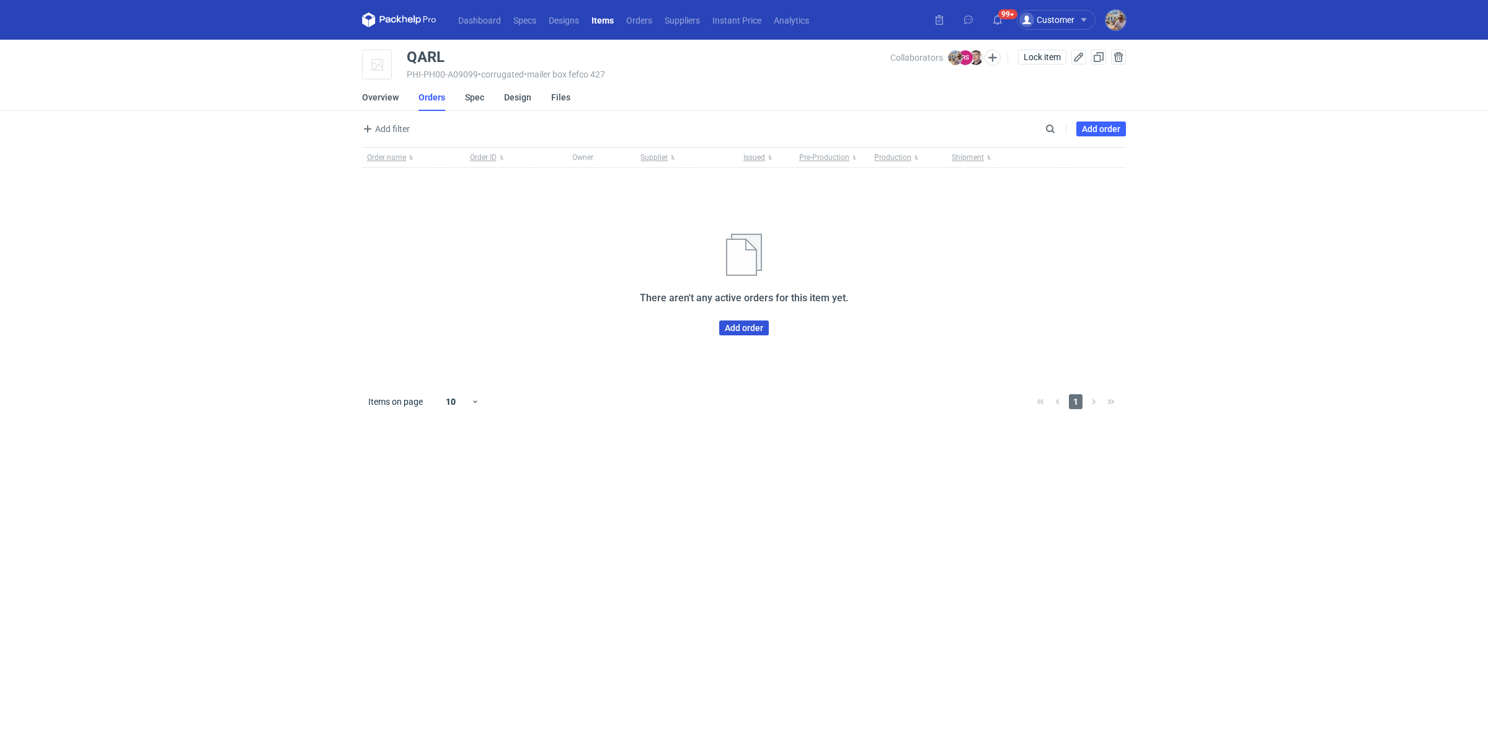
click at [759, 323] on link "Add order" at bounding box center [744, 327] width 50 height 15
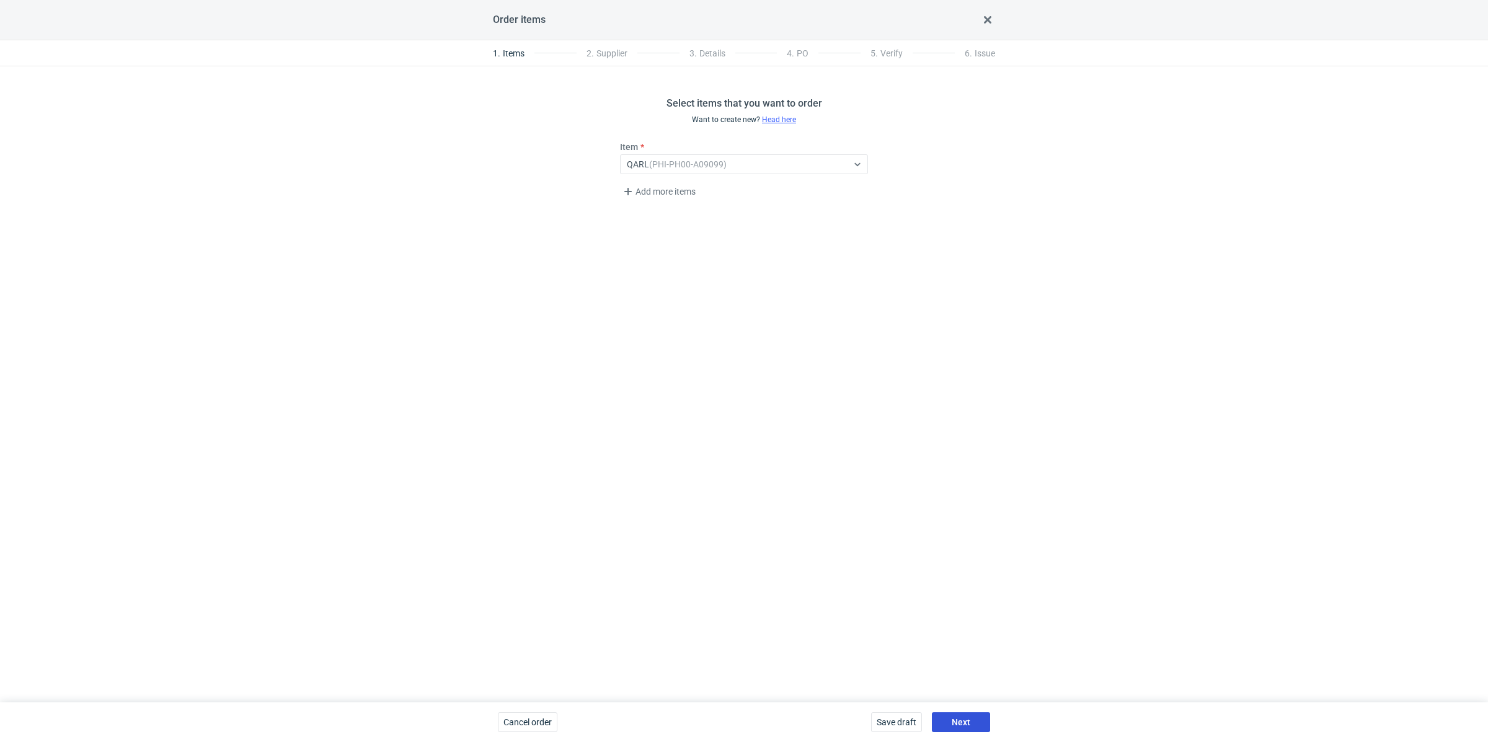
click at [947, 714] on button "Next" at bounding box center [961, 722] width 58 height 20
click at [650, 165] on div "Select..." at bounding box center [642, 164] width 30 height 12
type input "k"
type input "Karton-pak"
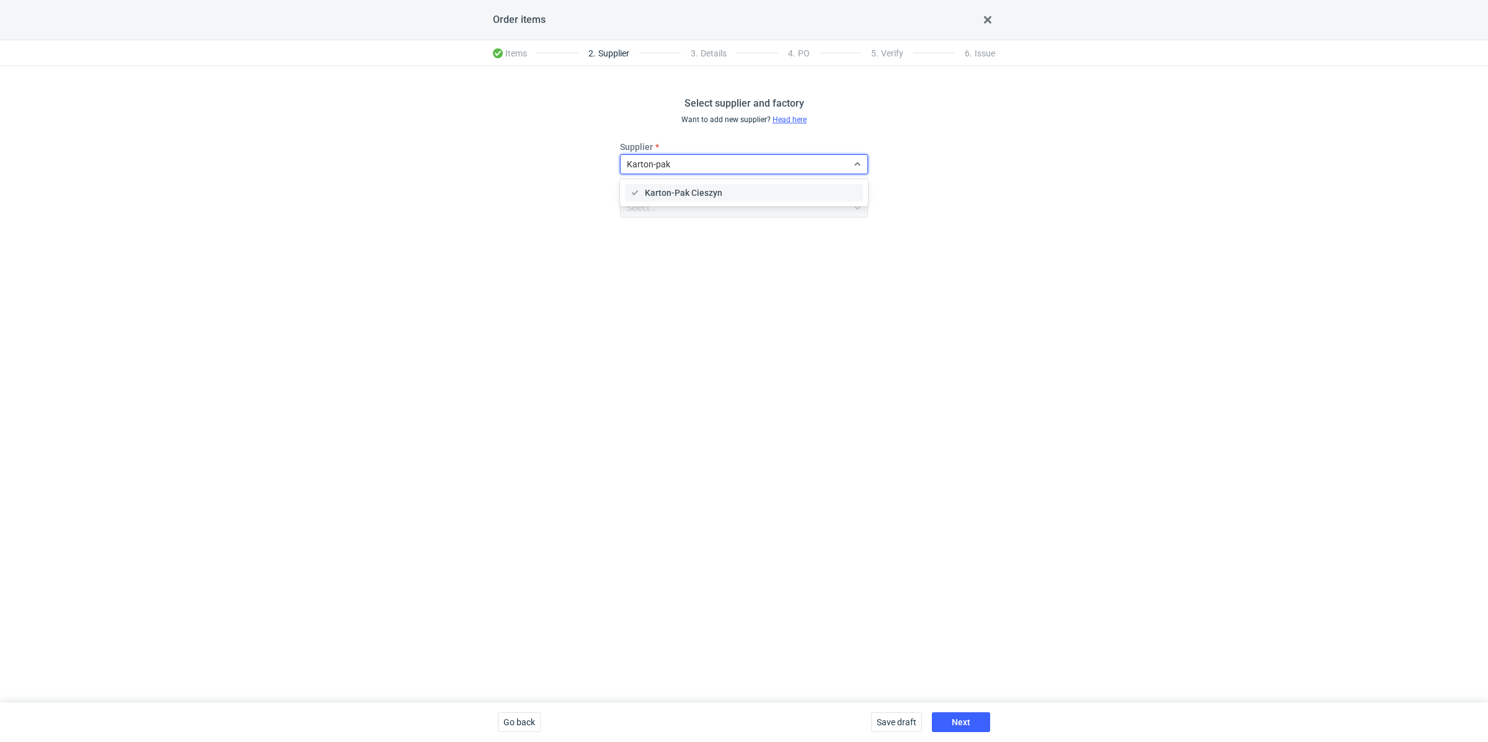
click at [685, 190] on span "Karton-Pak Cieszyn" at bounding box center [683, 193] width 77 height 12
click at [958, 718] on span "Next" at bounding box center [960, 722] width 19 height 9
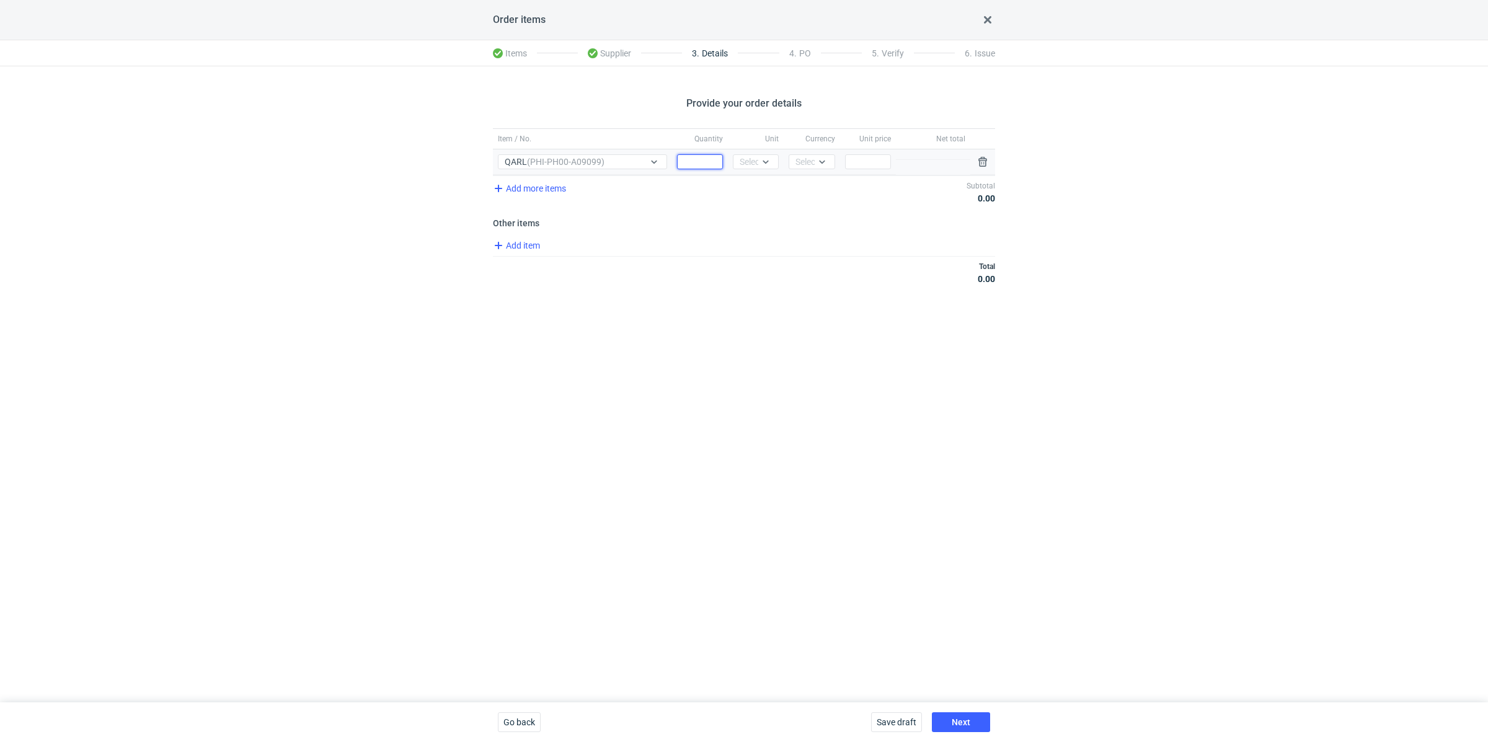
click at [705, 161] on input "Quantity" at bounding box center [700, 161] width 46 height 15
paste input "4000"
type input "4000"
click at [752, 162] on div "Select..." at bounding box center [754, 162] width 30 height 12
click at [761, 182] on div "pcs" at bounding box center [756, 187] width 26 height 12
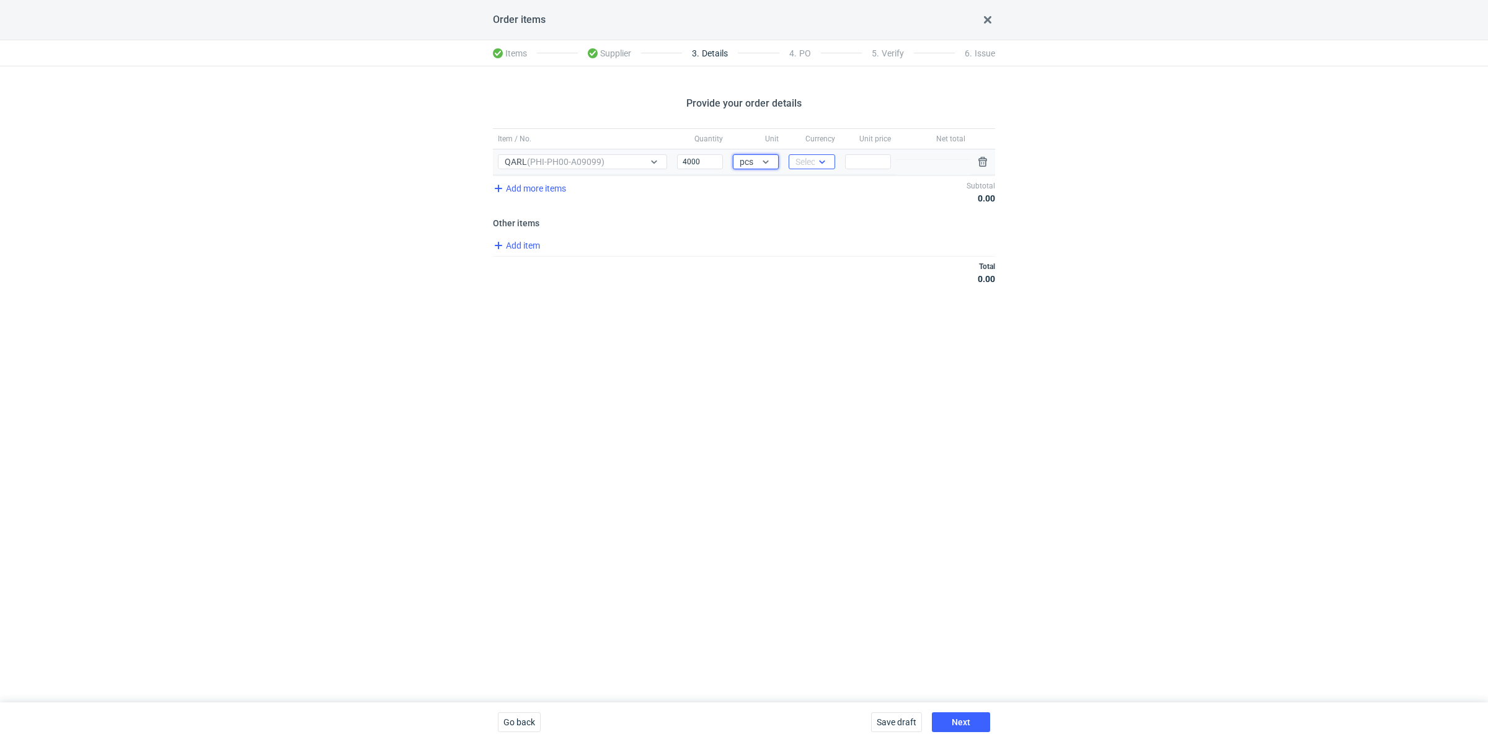
click at [811, 165] on div "Select..." at bounding box center [810, 162] width 30 height 12
click at [808, 186] on span "PLN" at bounding box center [806, 187] width 17 height 12
click at [868, 162] on input "Price" at bounding box center [868, 161] width 46 height 15
paste input "2.79"
type input "2.79"
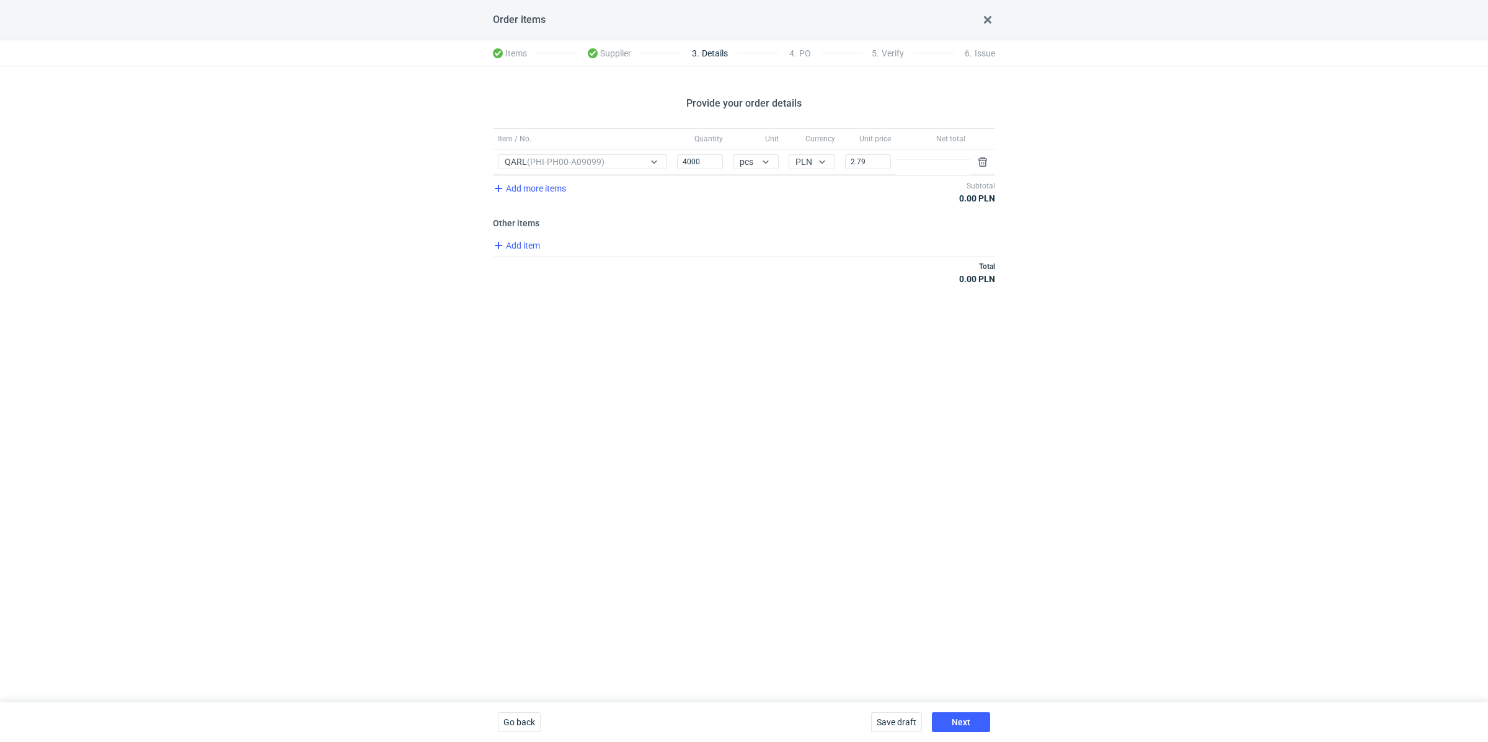
click at [702, 330] on div "Provide your order details Item / No. Quantity Unit Currency Unit price Net tot…" at bounding box center [744, 384] width 1488 height 636
click at [514, 240] on span "Add item" at bounding box center [516, 245] width 50 height 15
click at [551, 280] on div "Item / No." at bounding box center [638, 271] width 291 height 25
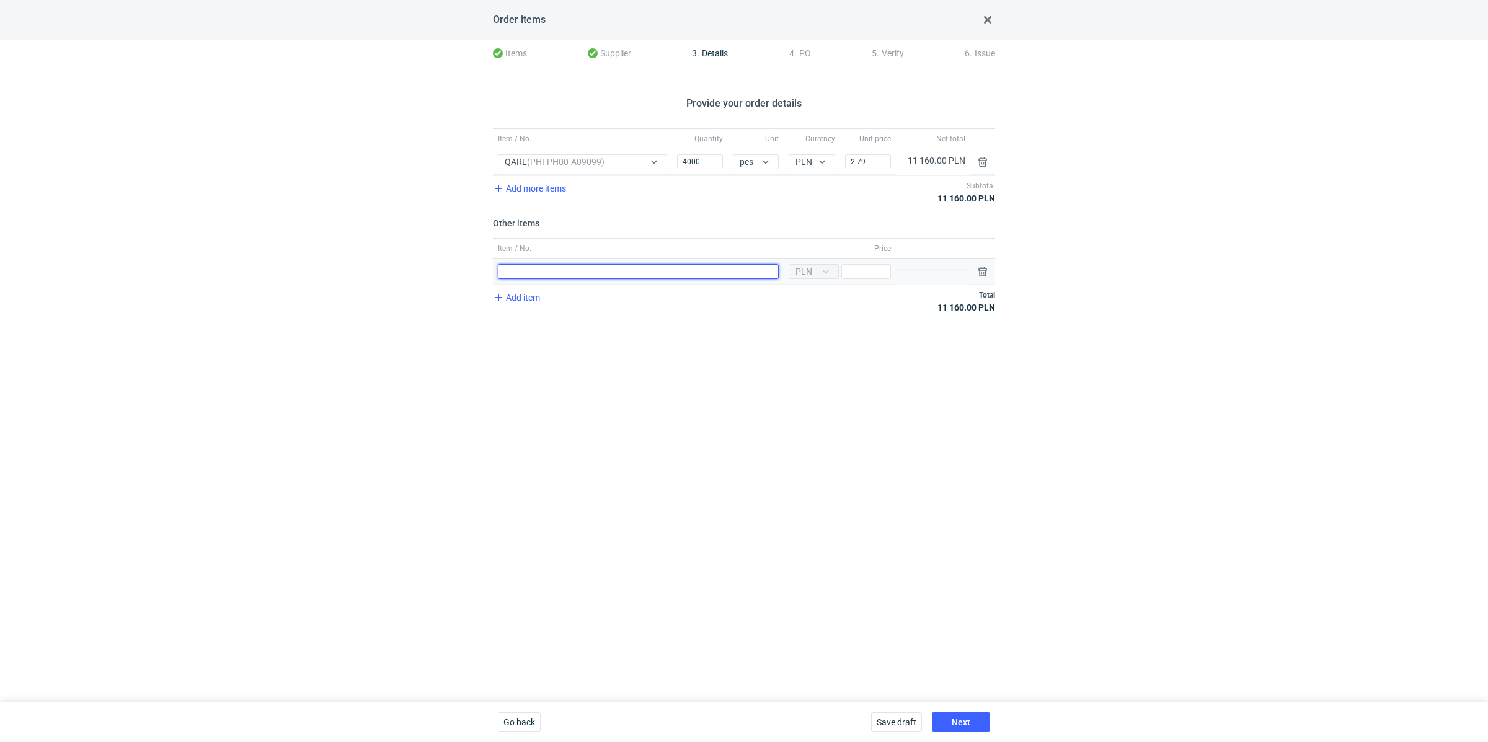
click at [553, 270] on input "Item / No." at bounding box center [638, 271] width 281 height 15
type input "Wykrojnik"
click at [871, 271] on input "Price" at bounding box center [866, 271] width 50 height 15
type input "550"
click at [785, 418] on div "Provide your order details Item / No. Quantity Unit Currency Unit price Net tot…" at bounding box center [744, 384] width 1488 height 636
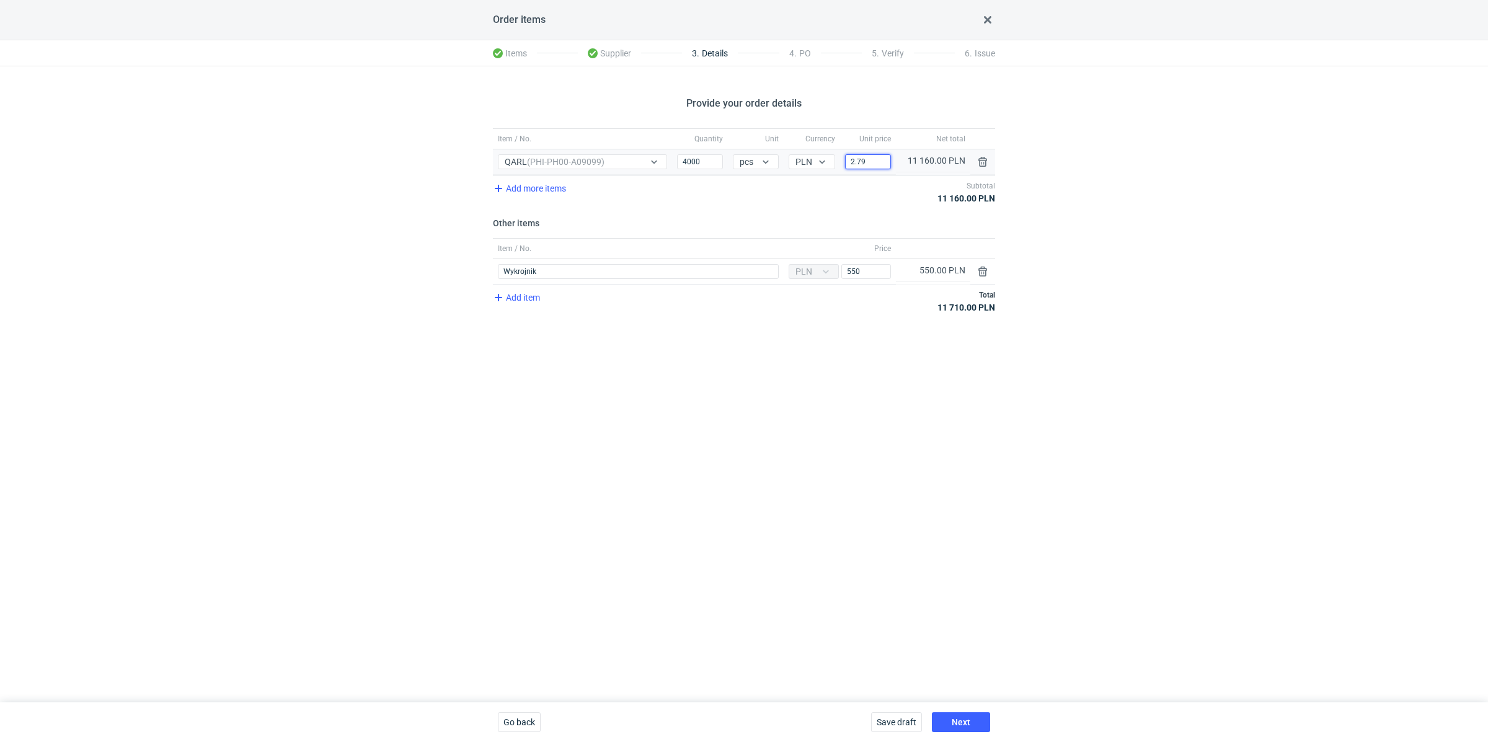
click at [868, 152] on div "Price 2.79" at bounding box center [868, 161] width 56 height 25
click at [869, 155] on input "2.79" at bounding box center [868, 161] width 46 height 15
drag, startPoint x: 875, startPoint y: 159, endPoint x: 840, endPoint y: 130, distance: 45.4
click at [840, 130] on div "Item / No. Quantity Unit Currency Unit price Net total Item / No. QARL (PHI-PH0…" at bounding box center [744, 151] width 502 height 47
paste input "97"
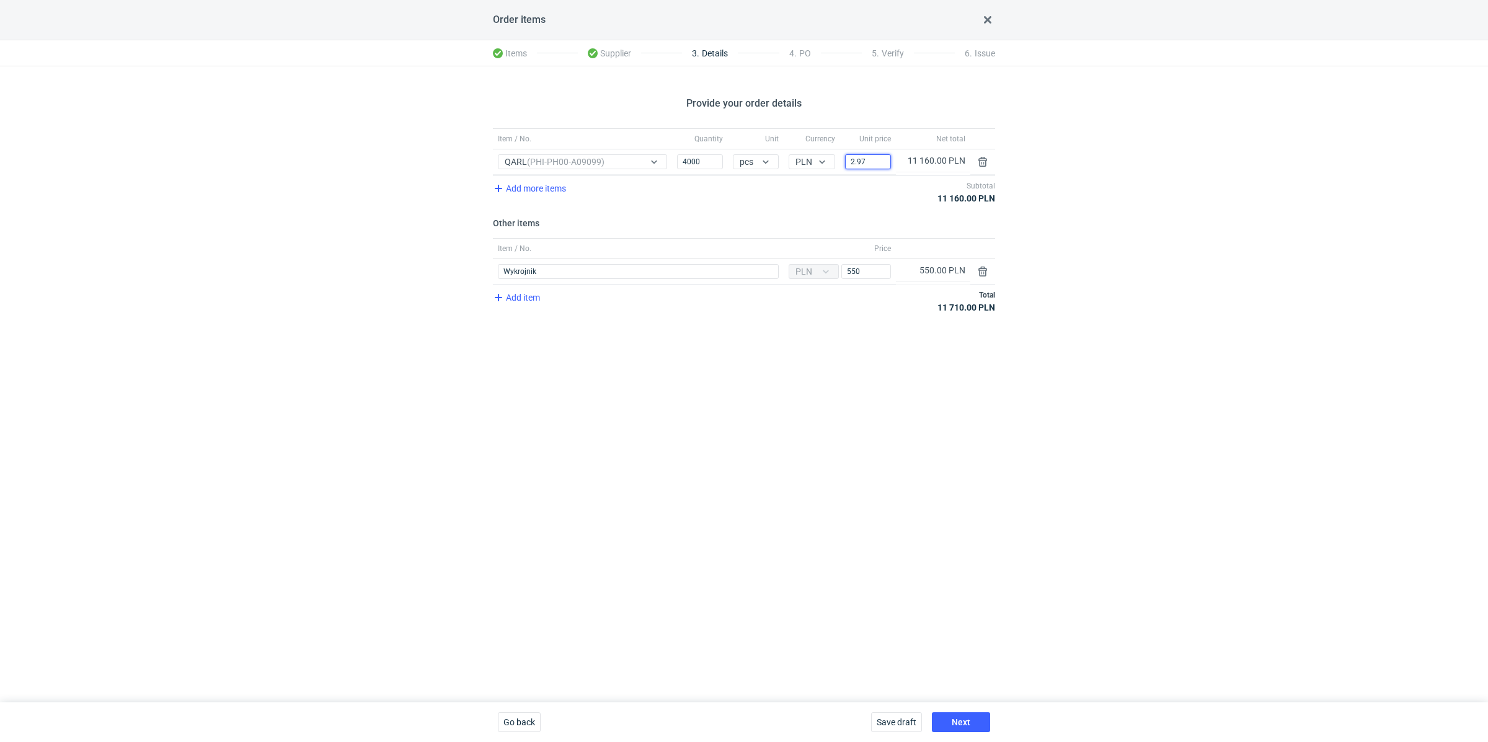
type input "2.97"
click at [1154, 179] on div "Provide your order details Item / No. Quantity Unit Currency Unit price Net tot…" at bounding box center [744, 384] width 1488 height 636
click at [757, 394] on div "Provide your order details Item / No. Quantity Unit Currency Unit price Net tot…" at bounding box center [744, 384] width 1488 height 636
click at [961, 722] on span "Next" at bounding box center [960, 722] width 19 height 9
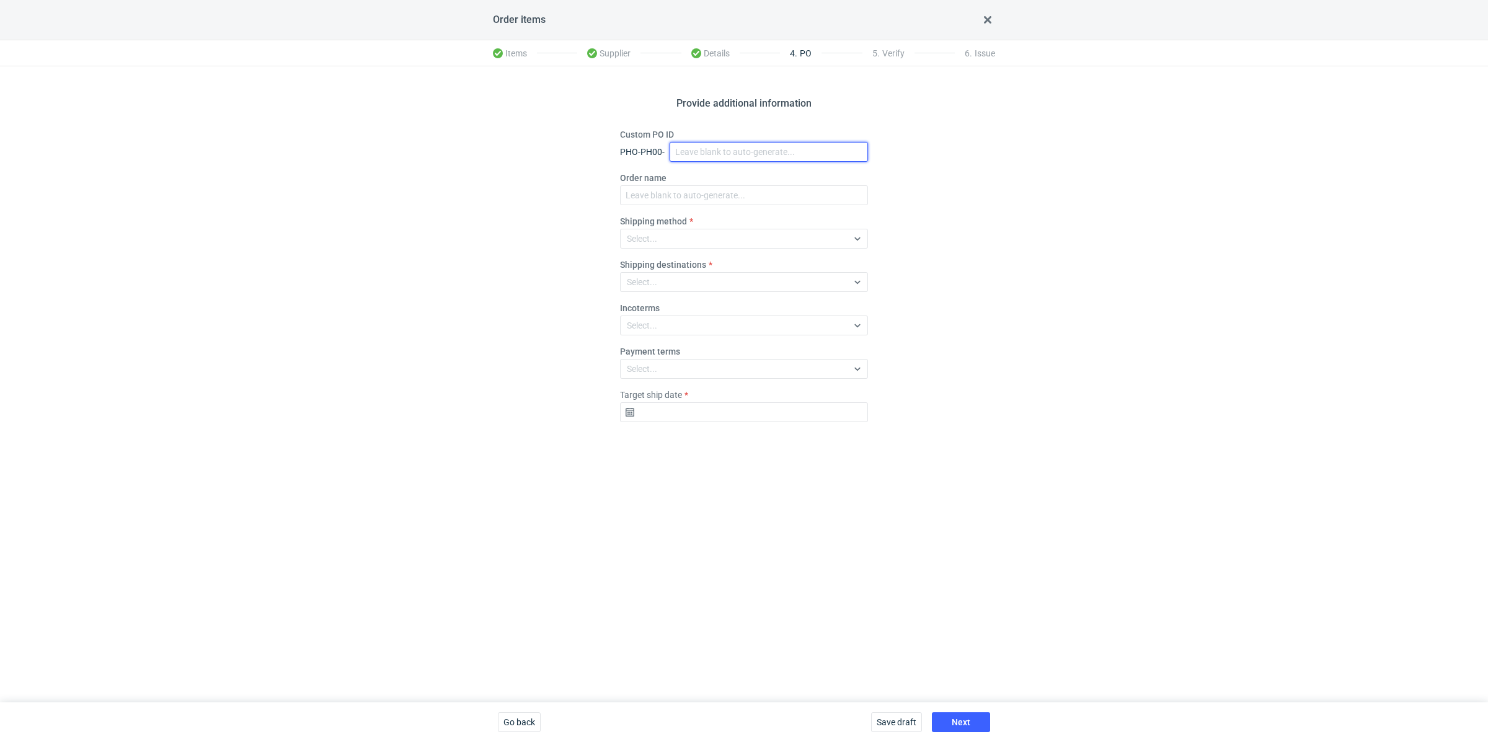
click at [722, 157] on input "Custom PO ID" at bounding box center [768, 152] width 198 height 20
paste input "R207209029"
paste input "QARL"
drag, startPoint x: 765, startPoint y: 155, endPoint x: 657, endPoint y: 138, distance: 109.8
click at [657, 138] on div "Custom PO ID PHO-PH00- R207209029_QARL" at bounding box center [744, 144] width 248 height 33
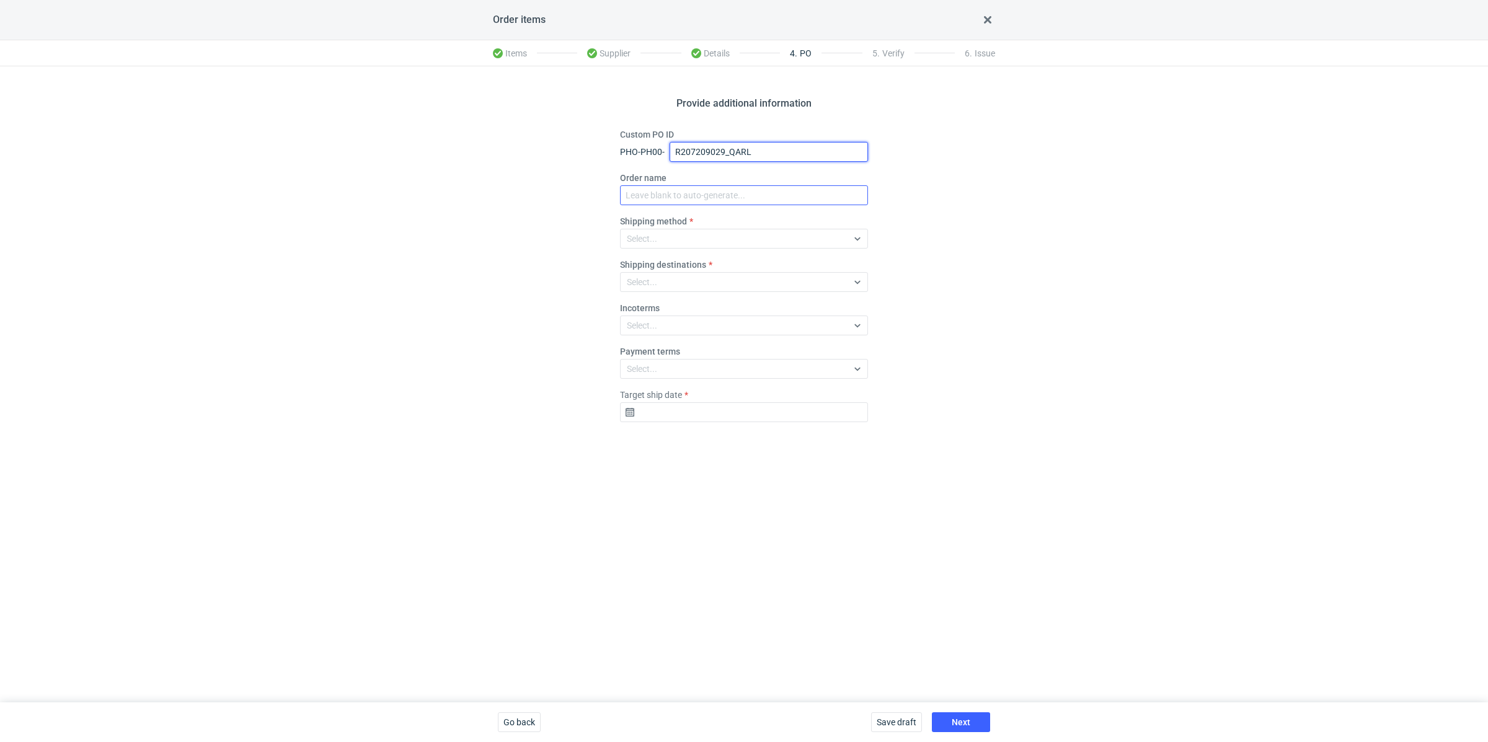
type input "R207209029_QARL"
click at [673, 190] on input "Order name" at bounding box center [744, 195] width 248 height 20
paste input "R207209029_QARL"
type input "R207209029_QARL"
click at [664, 232] on div "Select..." at bounding box center [733, 238] width 227 height 17
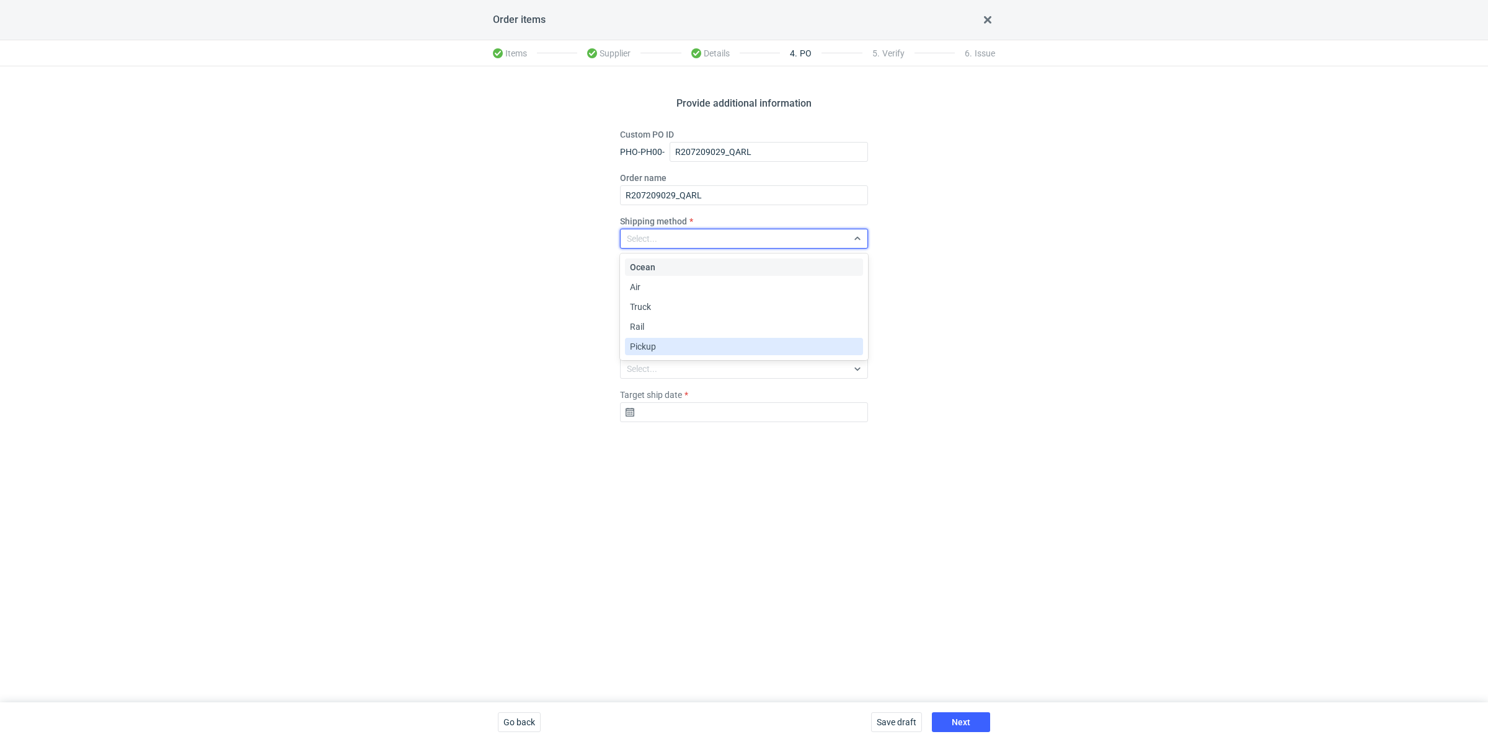
click at [651, 342] on span "Pickup" at bounding box center [643, 346] width 26 height 12
click at [540, 326] on div "Provide additional information Custom PO ID PHO-PH00- R207209029_QARL Order nam…" at bounding box center [744, 384] width 1488 height 636
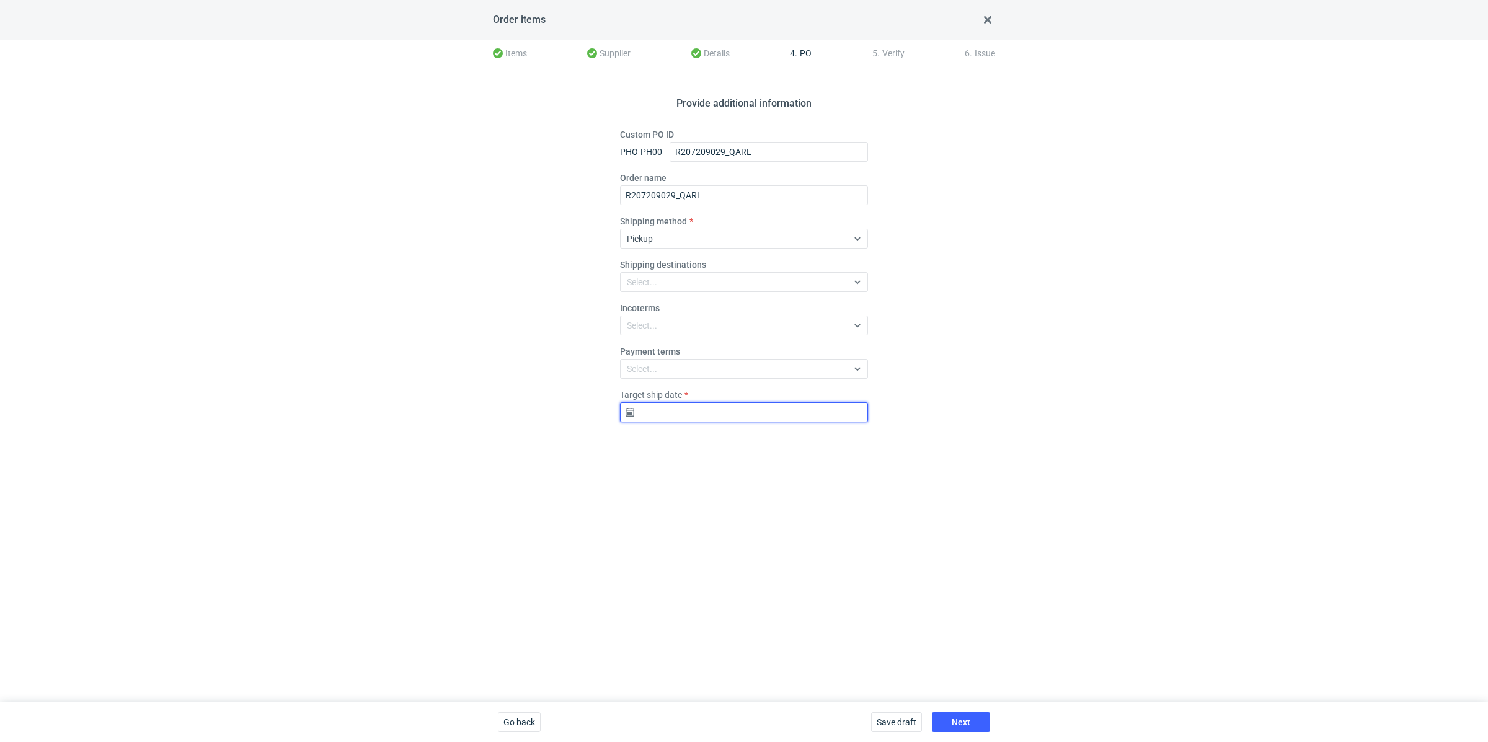
click at [733, 416] on input "Target ship date" at bounding box center [744, 412] width 248 height 20
click at [811, 443] on use "Go forward 1 month" at bounding box center [808, 444] width 9 height 7
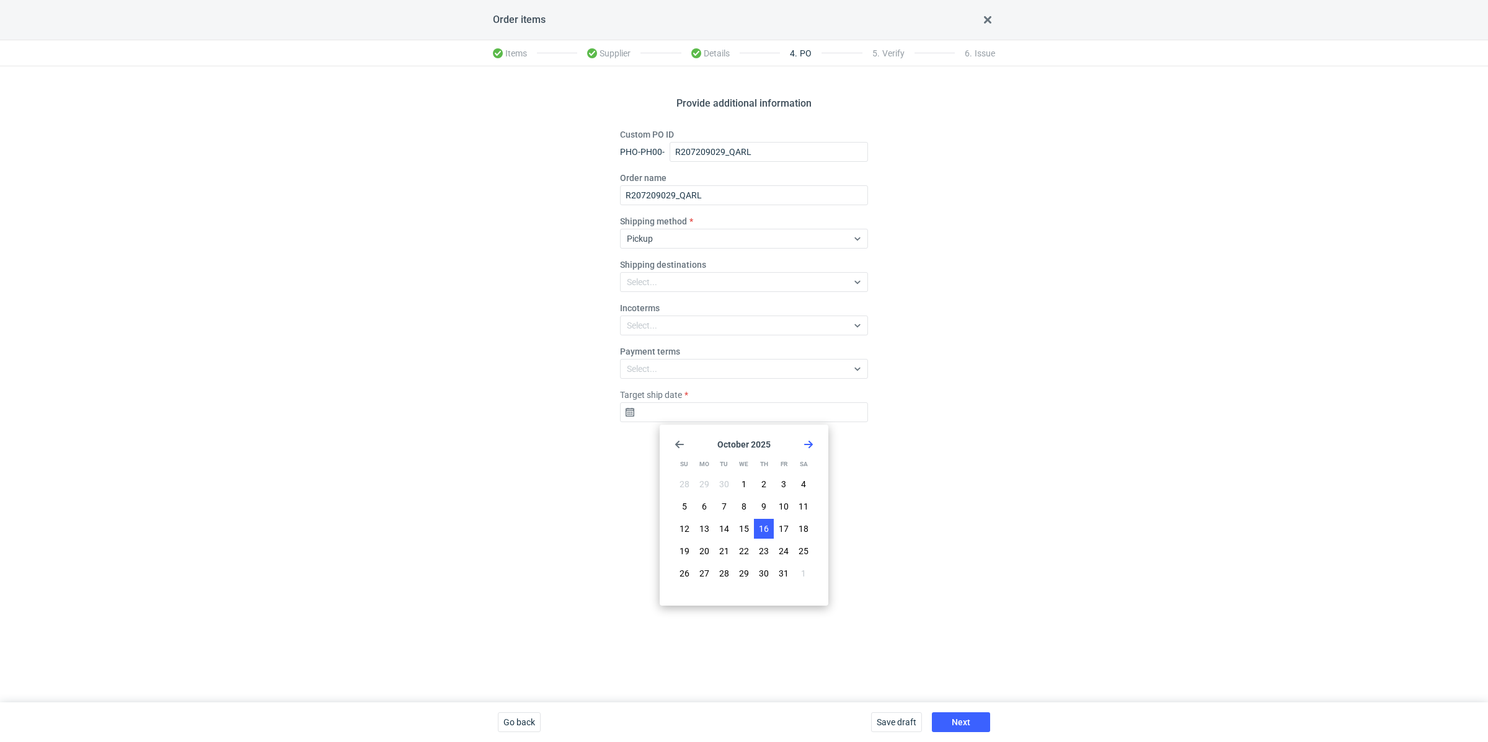
click at [767, 532] on span "16" at bounding box center [764, 528] width 10 height 12
type input "[DATE]"
click at [964, 718] on span "Next" at bounding box center [960, 722] width 19 height 9
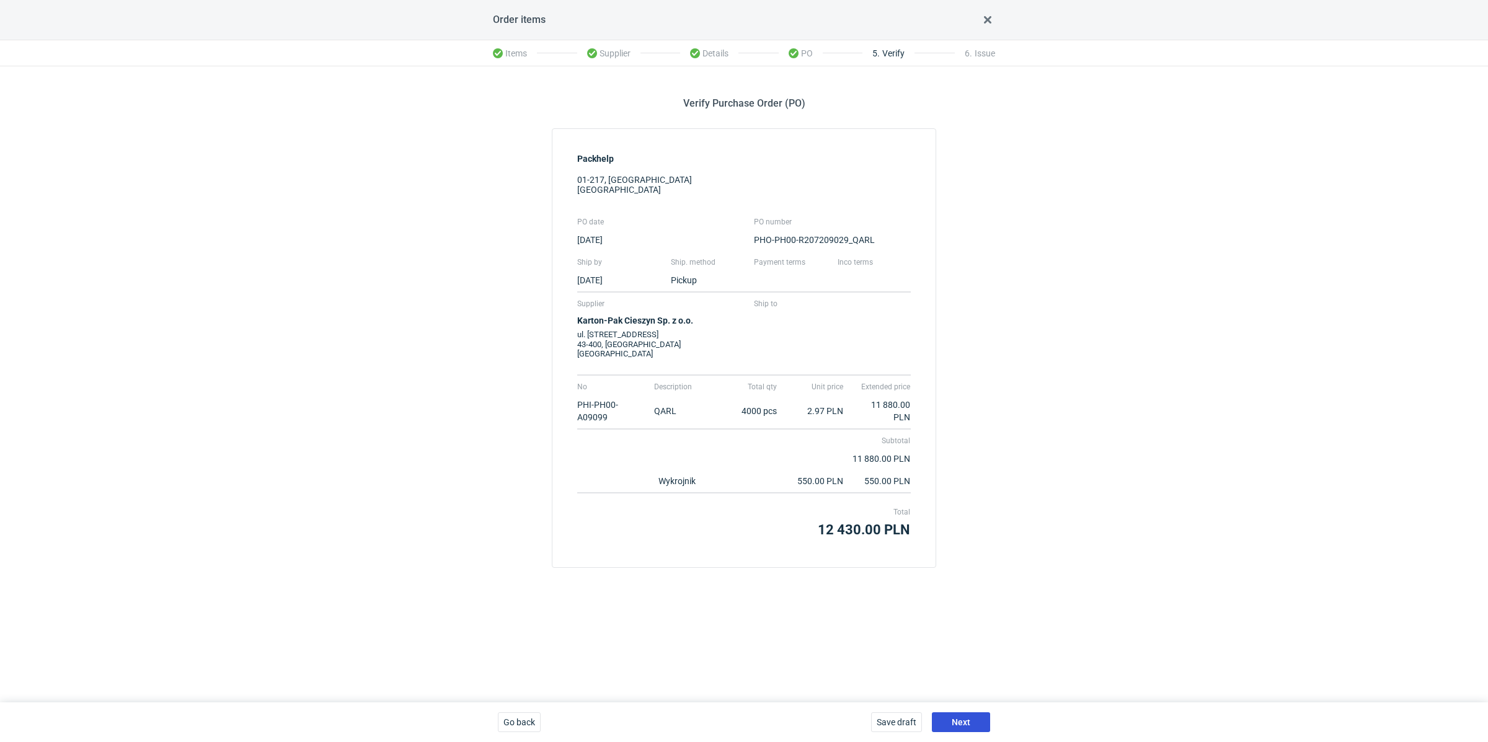
click at [966, 720] on span "Next" at bounding box center [960, 722] width 19 height 9
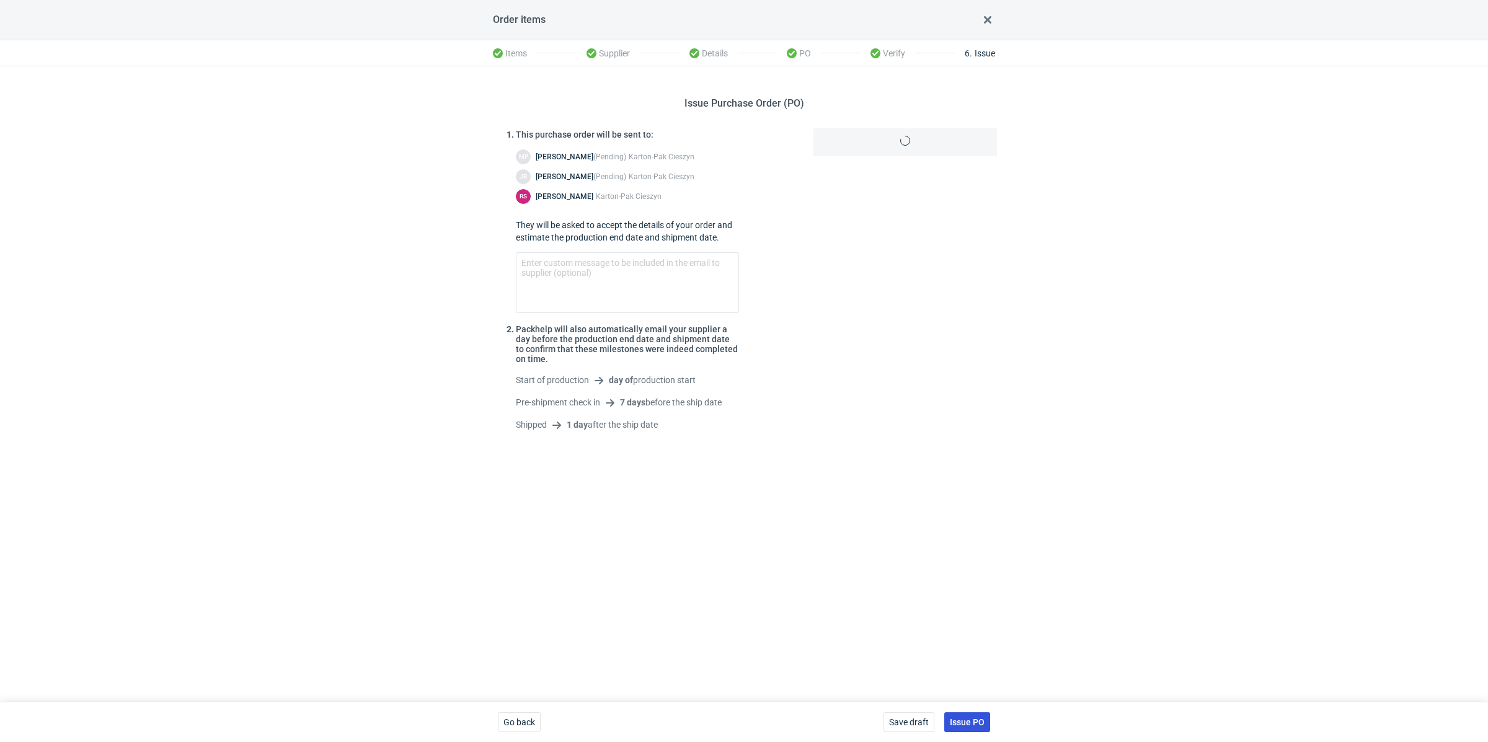
click at [967, 719] on span "Issue PO" at bounding box center [967, 722] width 35 height 9
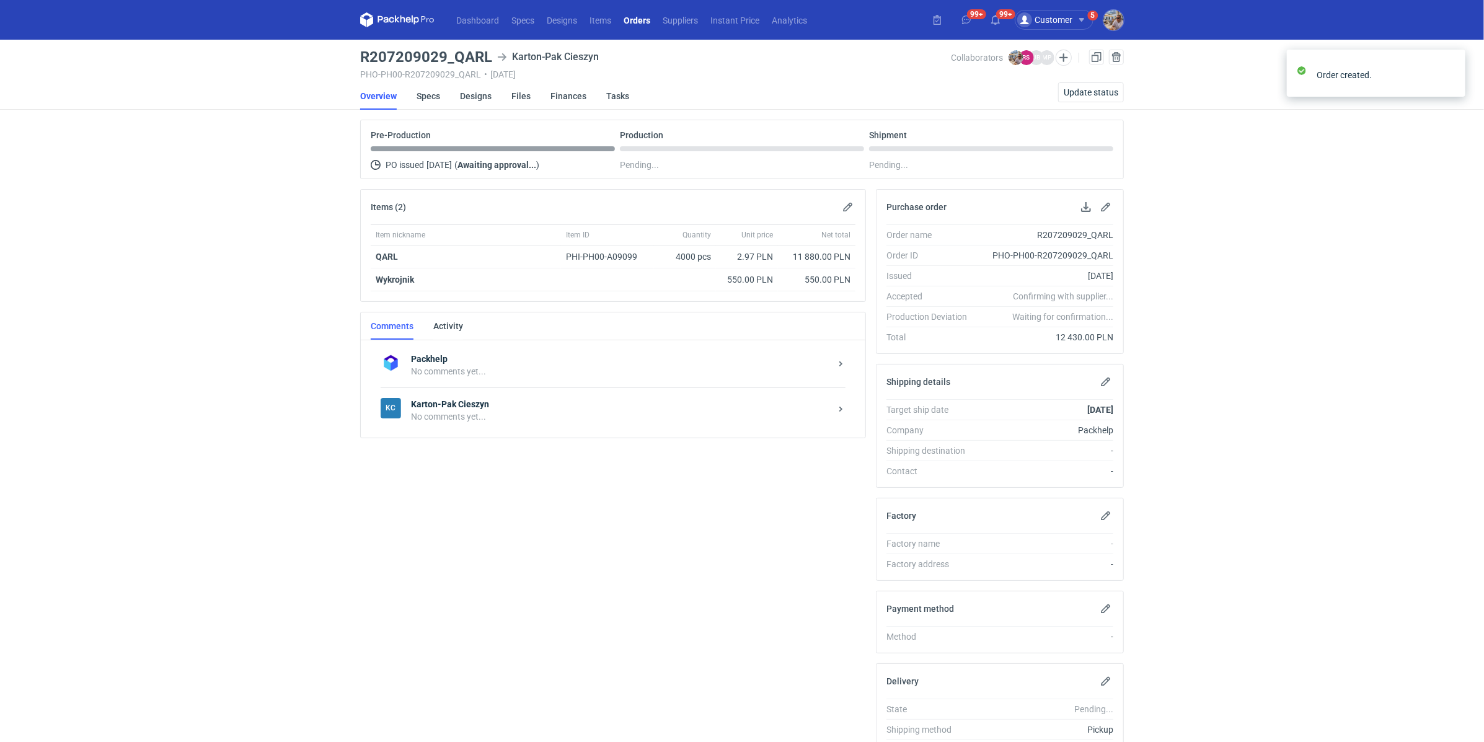
click at [493, 415] on div "No comments yet..." at bounding box center [621, 416] width 420 height 12
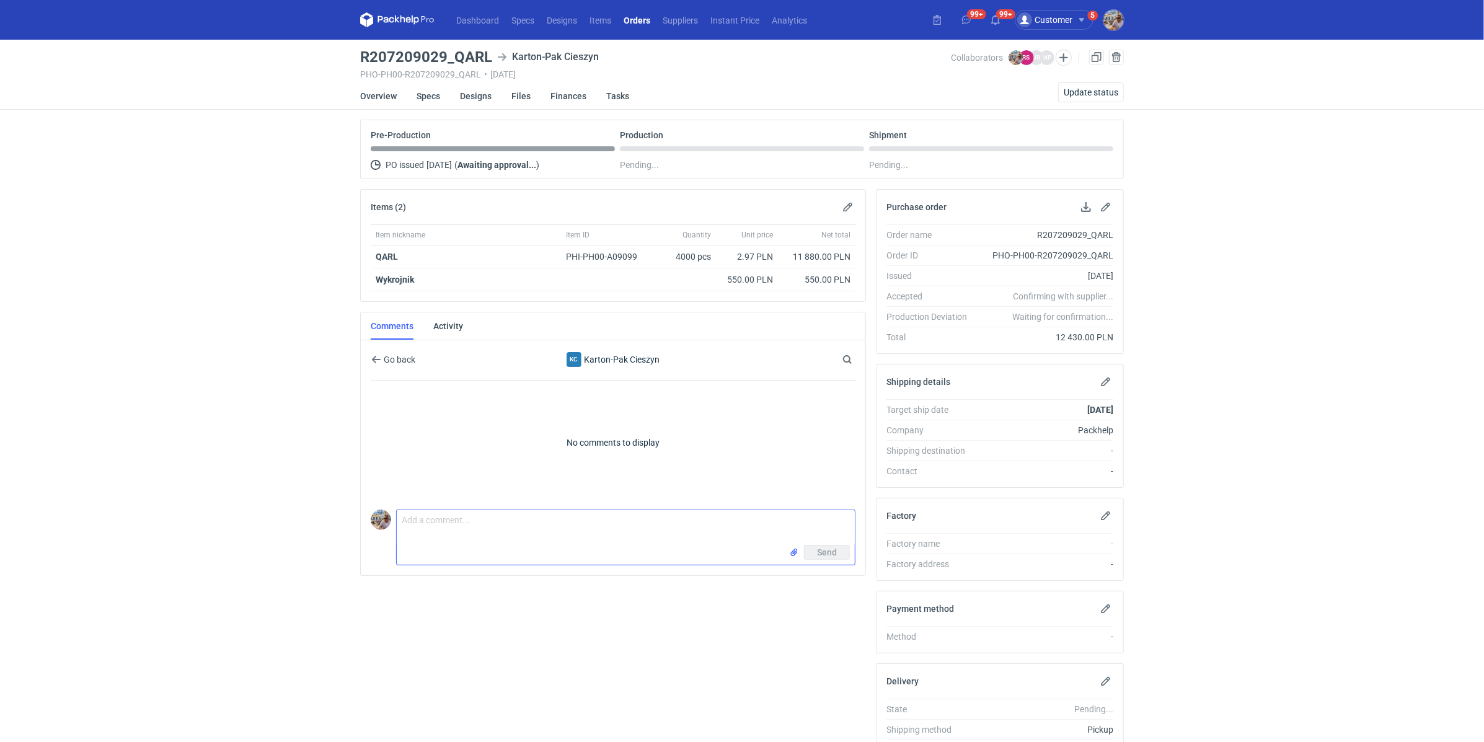
click at [547, 526] on textarea "Comment message" at bounding box center [626, 527] width 458 height 35
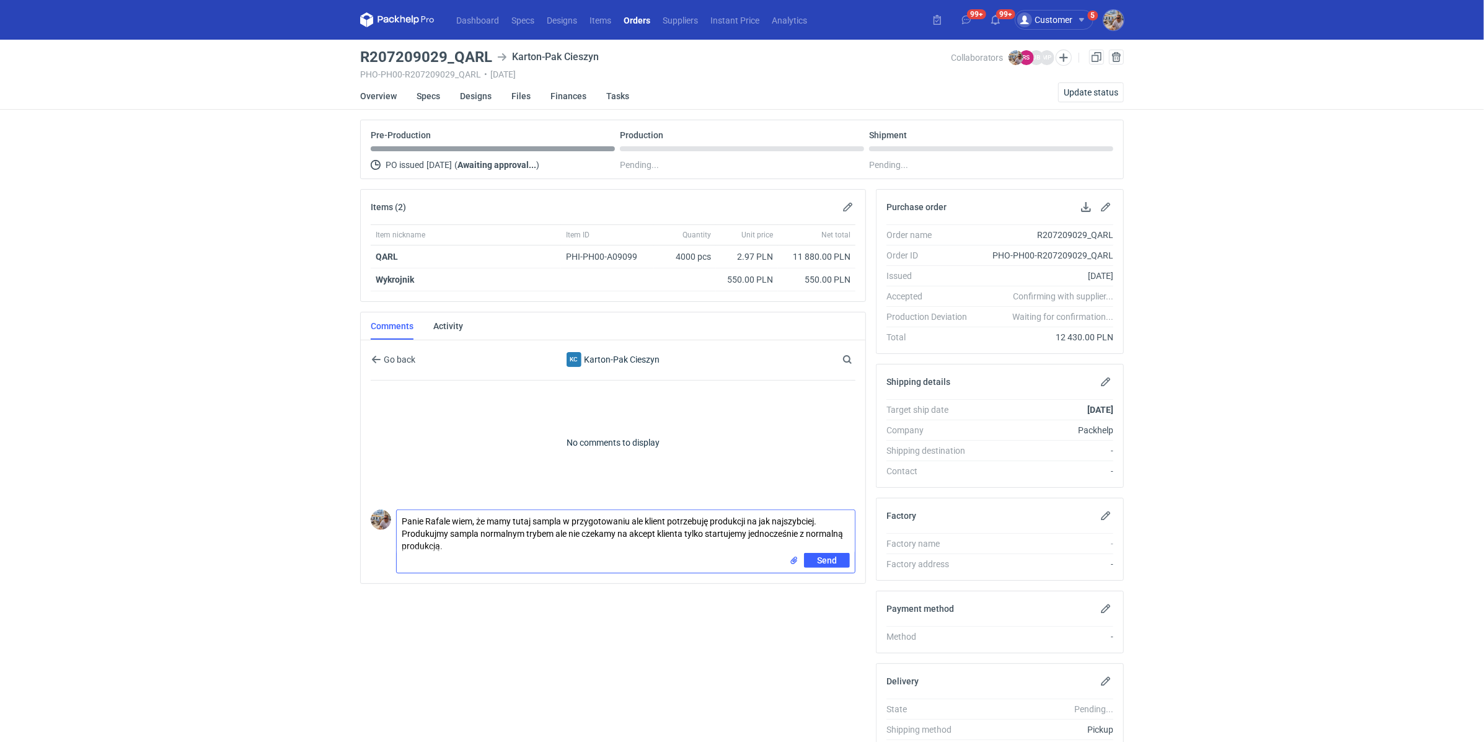
type textarea "Panie Rafale wiem, że mamy tutaj sampla w przygotowaniu ale klient potrzebuję p…"
